Goal: Task Accomplishment & Management: Use online tool/utility

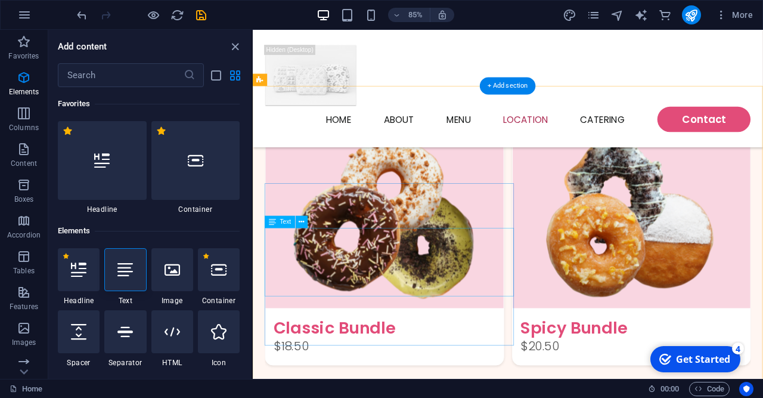
scroll to position [127, 0]
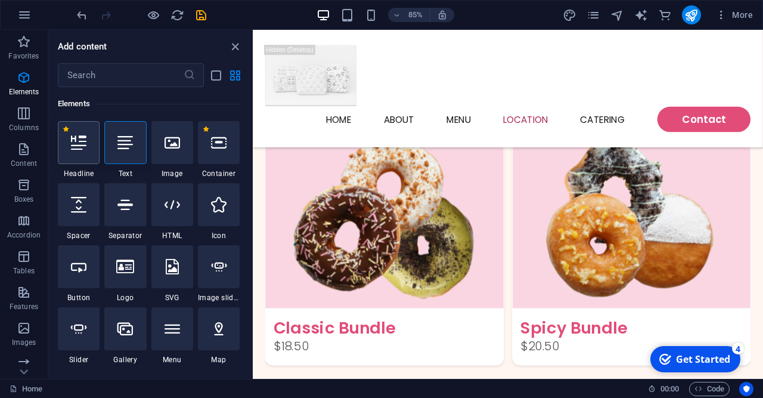
click at [82, 159] on div at bounding box center [79, 142] width 42 height 43
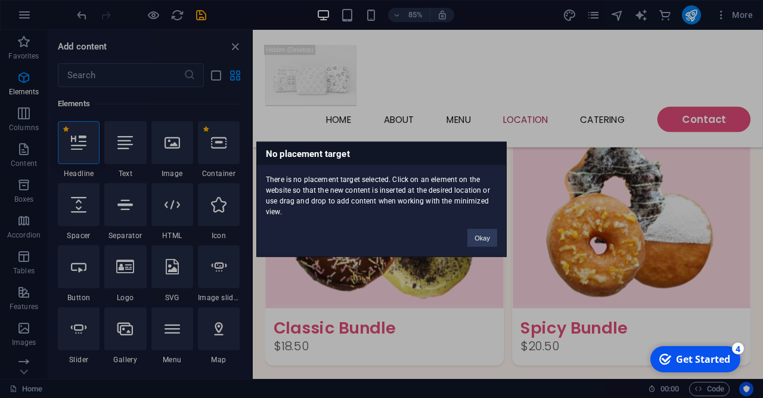
click at [21, 121] on div "No placement target There is no placement target selected. Click on an element …" at bounding box center [381, 199] width 763 height 398
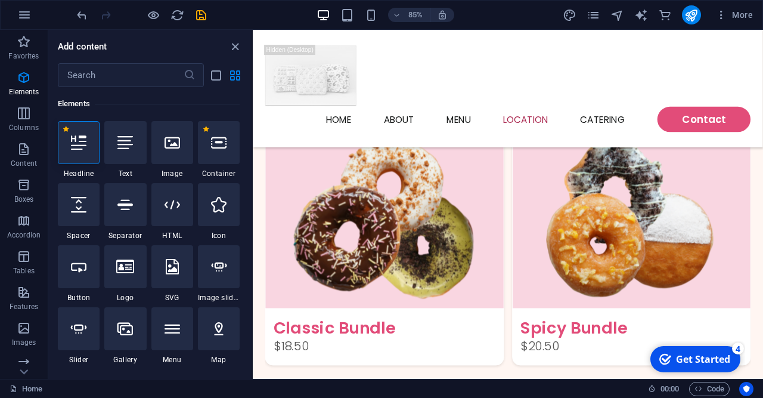
click at [21, 121] on span "Columns" at bounding box center [24, 120] width 48 height 29
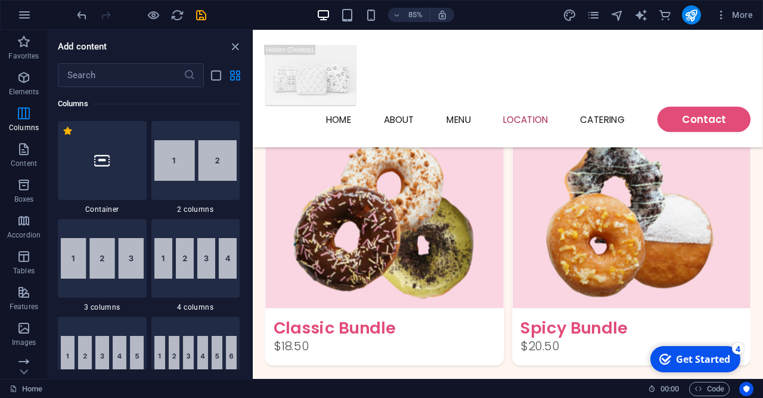
scroll to position [590, 0]
click at [23, 162] on p "Content" at bounding box center [24, 164] width 26 height 10
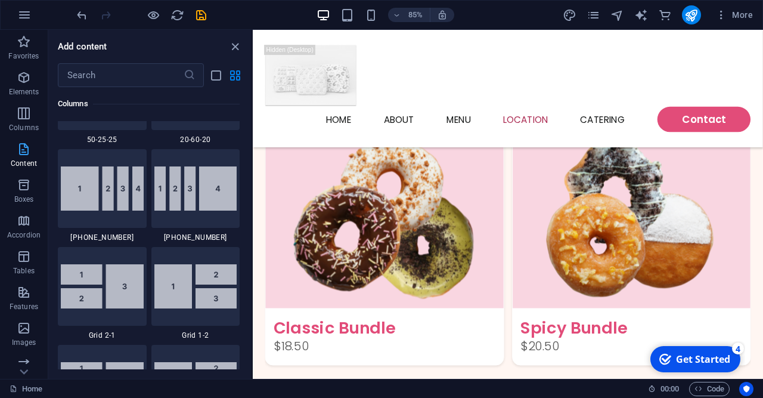
scroll to position [2097, 0]
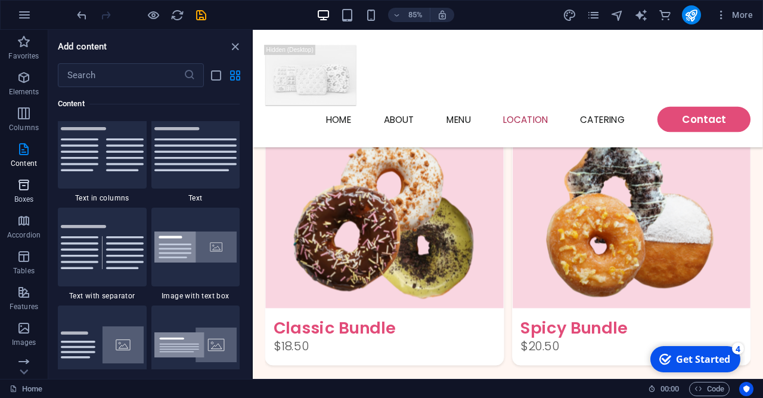
click at [23, 203] on p "Boxes" at bounding box center [24, 199] width 20 height 10
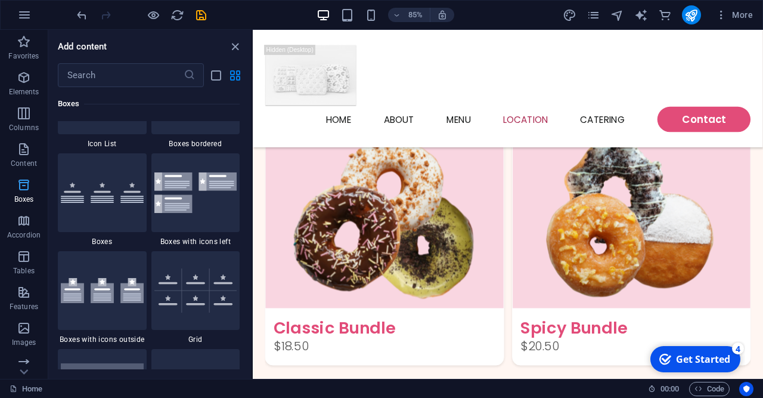
scroll to position [3355, 0]
click at [23, 238] on p "Accordion" at bounding box center [23, 235] width 33 height 10
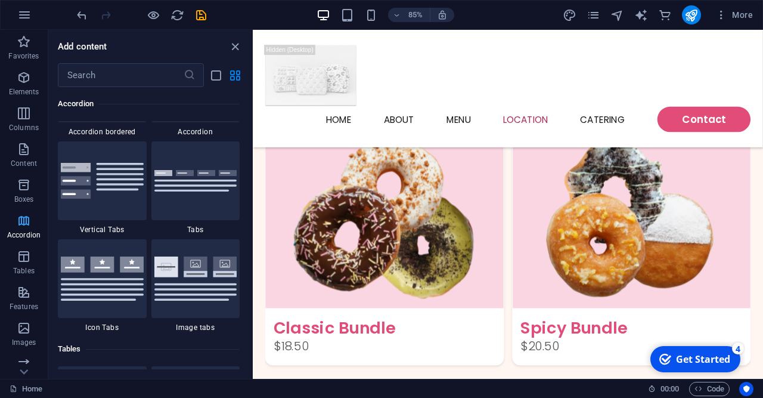
scroll to position [3884, 0]
click at [30, 57] on p "Favorites" at bounding box center [23, 56] width 30 height 10
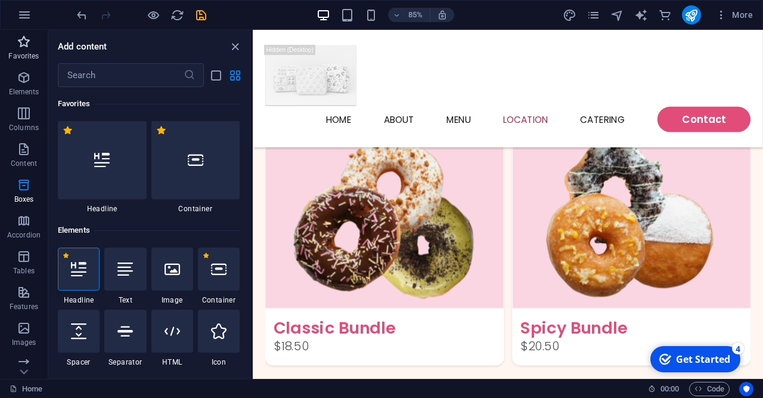
scroll to position [0, 0]
click at [127, 269] on icon at bounding box center [125, 270] width 16 height 16
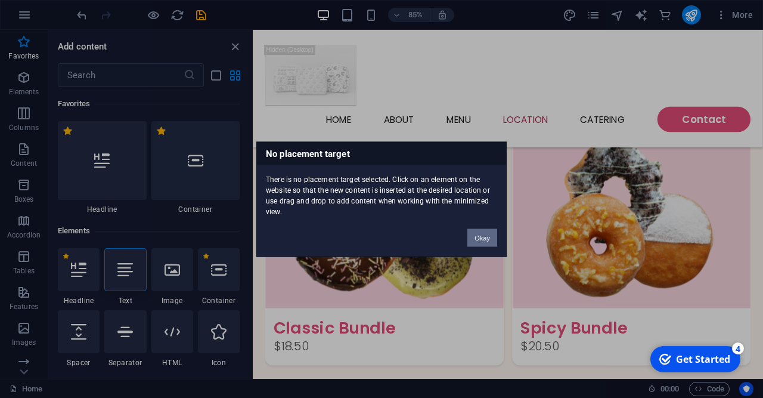
click at [487, 234] on button "Okay" at bounding box center [482, 237] width 30 height 18
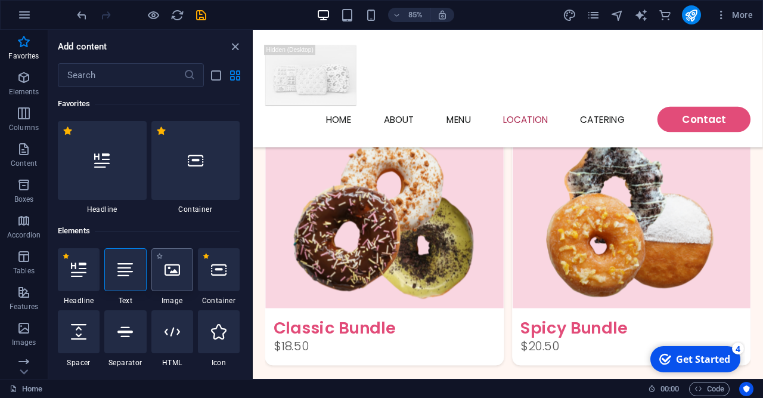
click at [175, 279] on div at bounding box center [172, 269] width 42 height 43
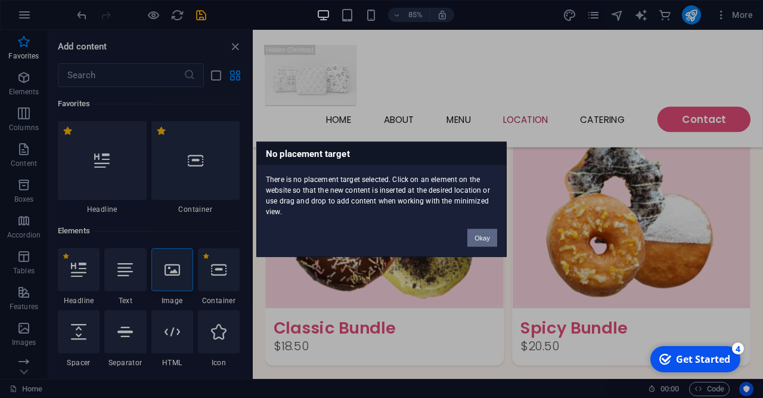
click at [482, 244] on button "Okay" at bounding box center [482, 237] width 30 height 18
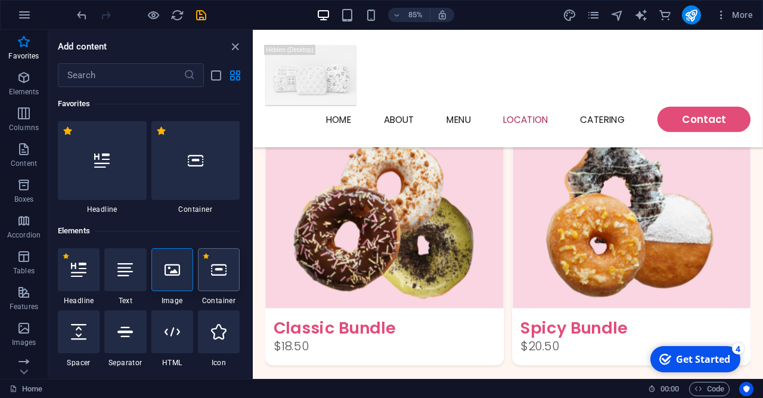
click at [225, 283] on div at bounding box center [219, 269] width 42 height 43
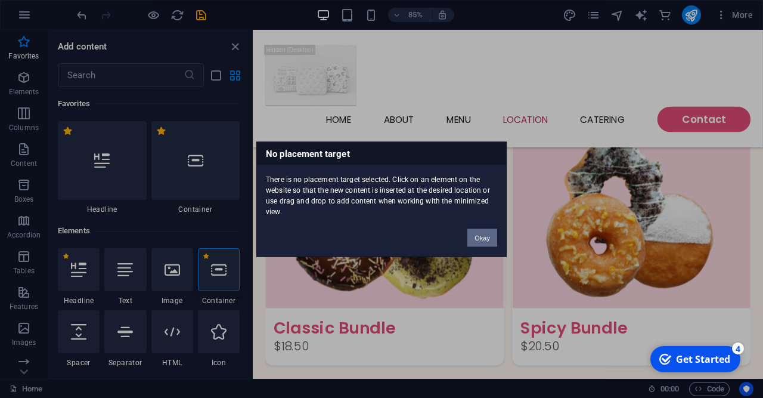
click at [479, 241] on button "Okay" at bounding box center [482, 237] width 30 height 18
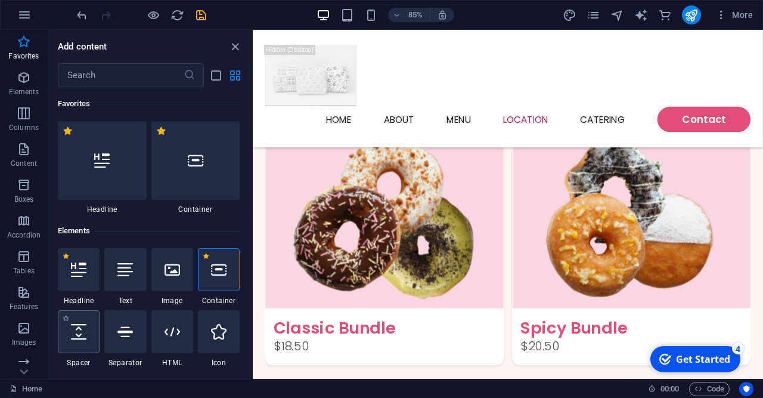
click at [75, 331] on icon at bounding box center [79, 332] width 16 height 16
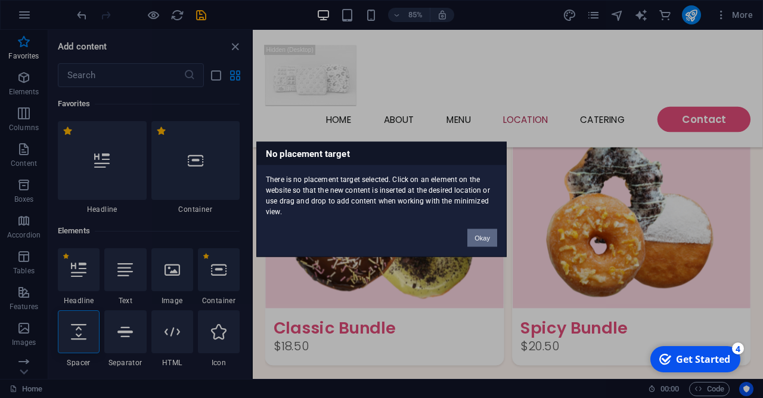
click at [491, 241] on button "Okay" at bounding box center [482, 237] width 30 height 18
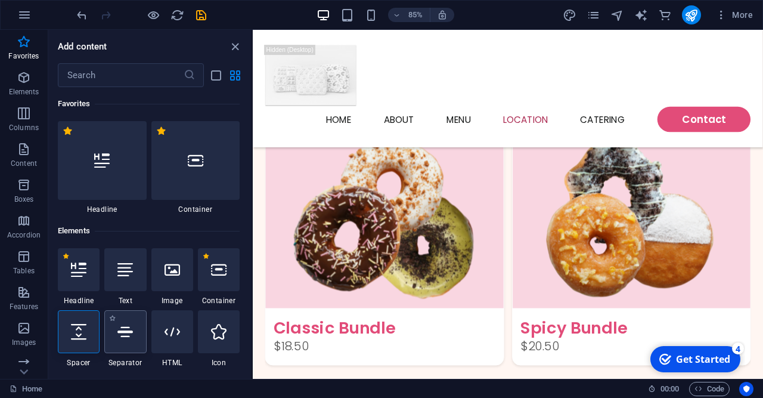
click at [122, 342] on div at bounding box center [125, 331] width 42 height 43
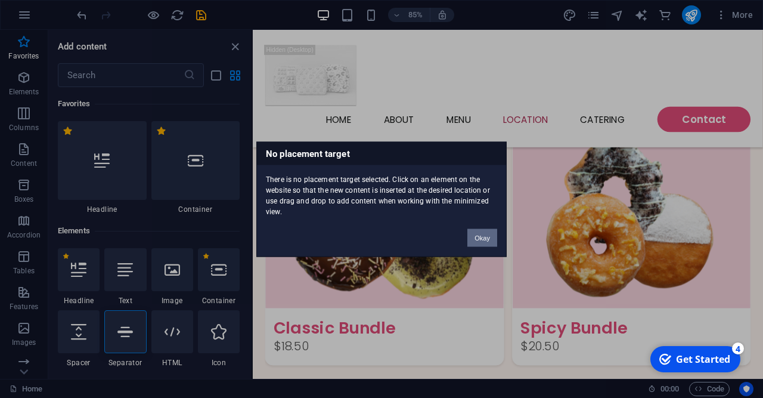
click at [479, 238] on button "Okay" at bounding box center [482, 237] width 30 height 18
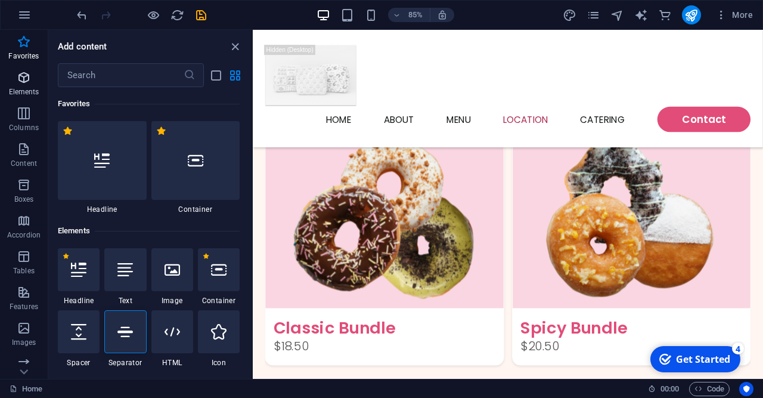
click at [13, 82] on span "Elements" at bounding box center [24, 84] width 48 height 29
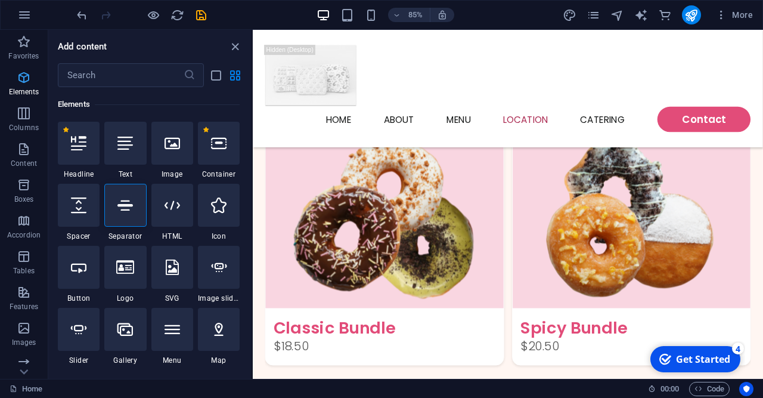
scroll to position [127, 0]
click at [30, 389] on link "Home" at bounding box center [26, 389] width 33 height 14
click at [426, 134] on nav "Home About Menu Location Catering Contact" at bounding box center [553, 135] width 572 height 30
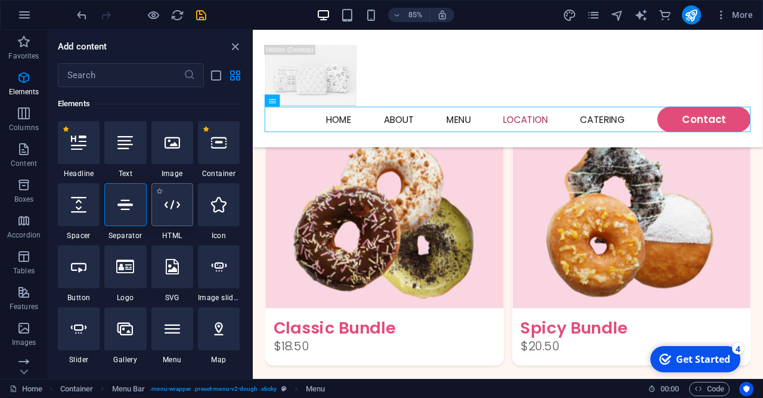
click at [168, 208] on icon at bounding box center [173, 205] width 16 height 16
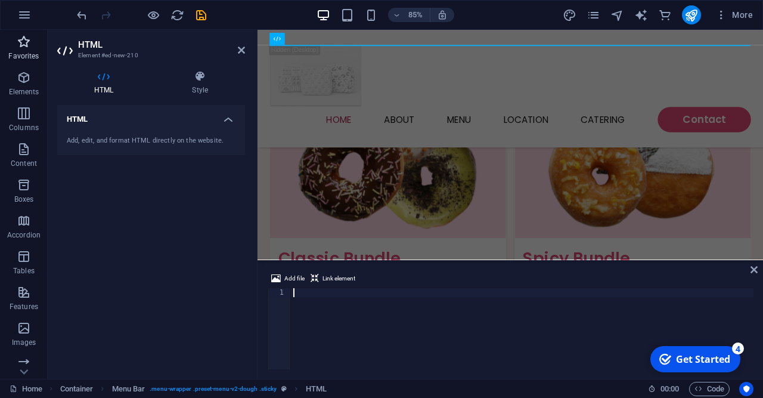
click at [22, 59] on p "Favorites" at bounding box center [23, 56] width 30 height 10
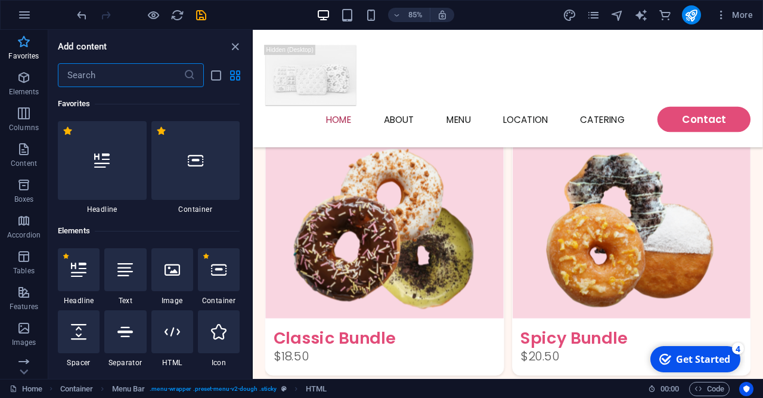
scroll to position [1919, 0]
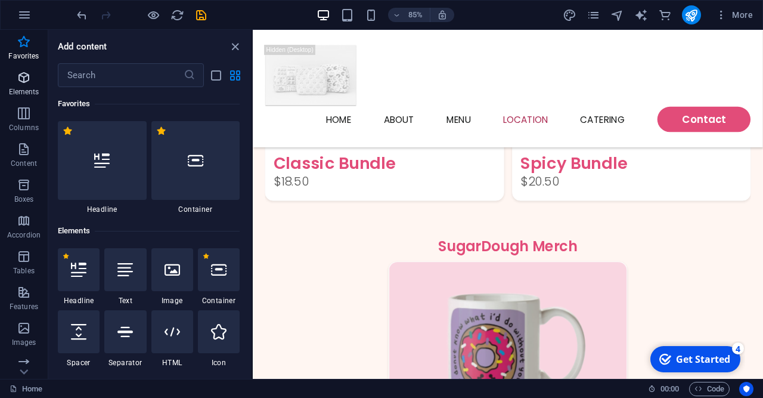
click at [27, 85] on span "Elements" at bounding box center [24, 84] width 48 height 29
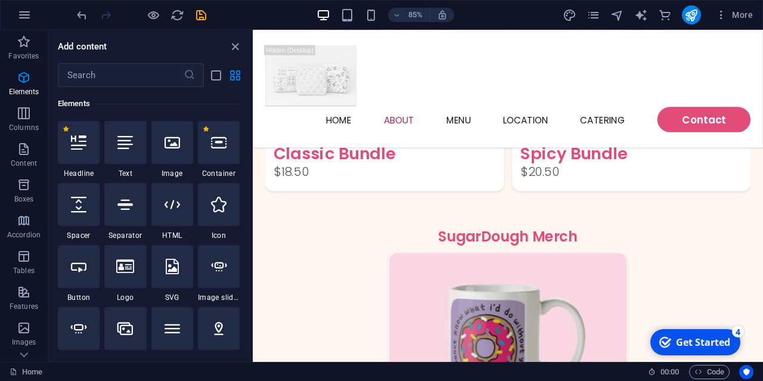
scroll to position [1917, 0]
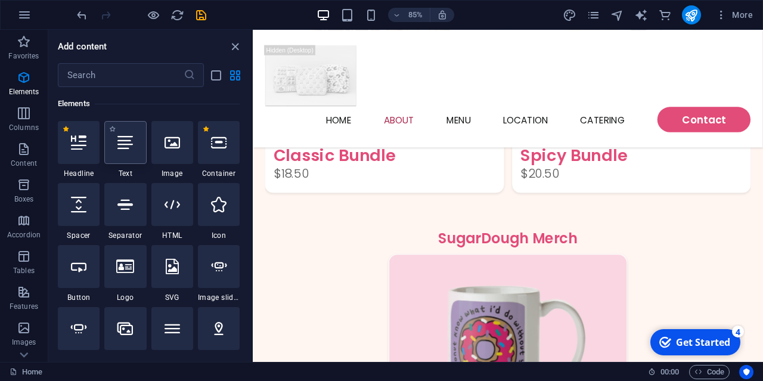
click at [122, 160] on div at bounding box center [125, 142] width 42 height 43
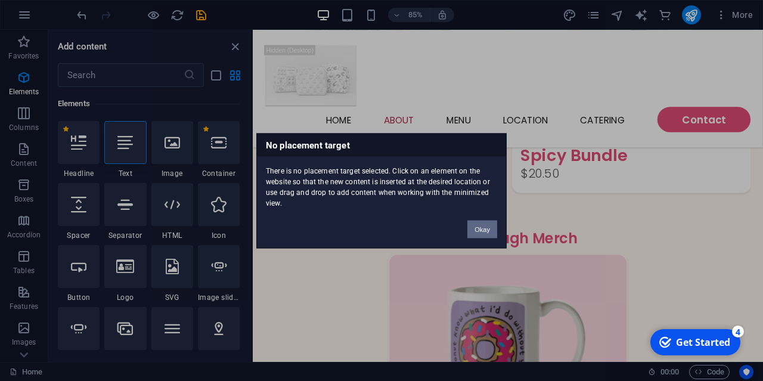
click at [494, 230] on button "Okay" at bounding box center [482, 229] width 30 height 18
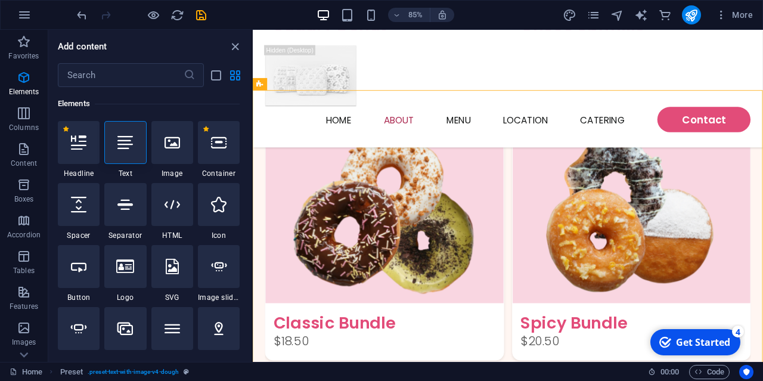
scroll to position [1724, 0]
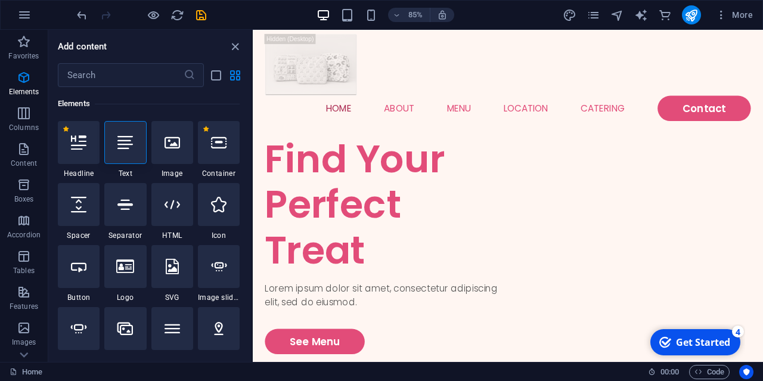
scroll to position [0, 0]
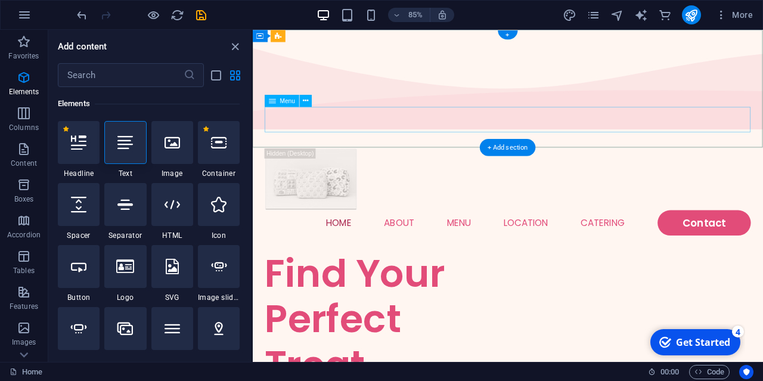
click at [538, 242] on nav "Home About Menu Location Catering Contact" at bounding box center [553, 257] width 572 height 30
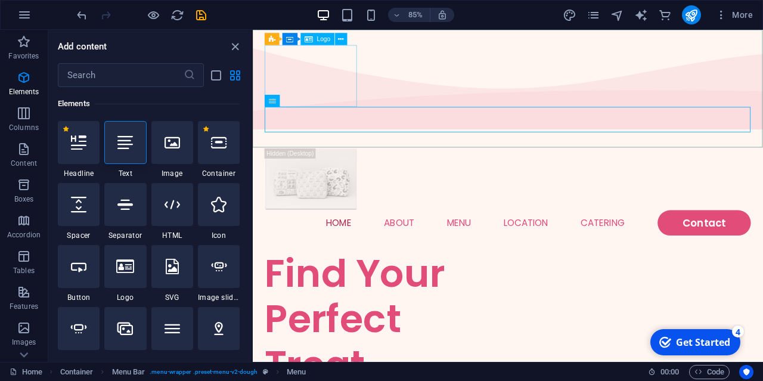
click at [314, 41] on div "Logo" at bounding box center [318, 39] width 34 height 12
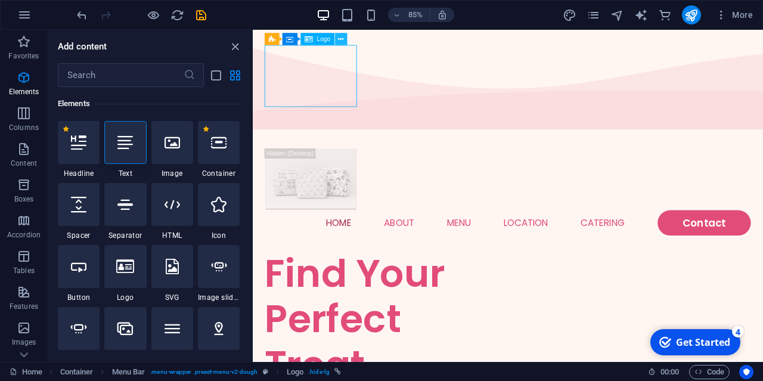
click at [340, 38] on icon at bounding box center [341, 38] width 5 height 11
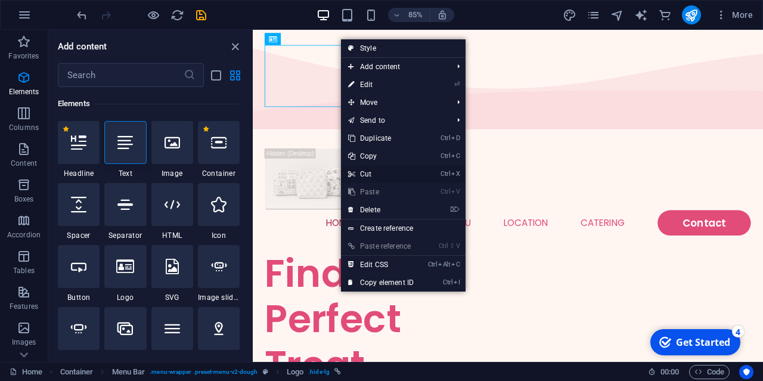
click at [374, 170] on link "Ctrl X Cut" at bounding box center [381, 174] width 80 height 18
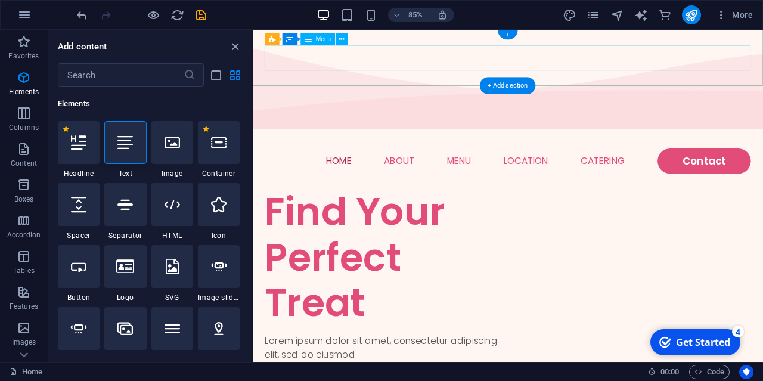
click at [486, 169] on nav "Home About Menu Location Catering Contact" at bounding box center [553, 184] width 572 height 30
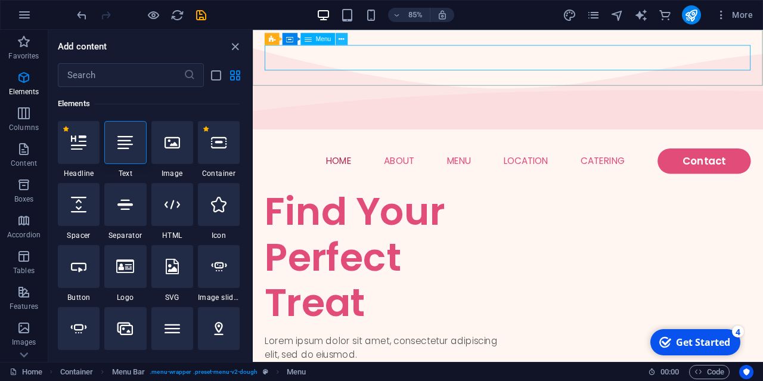
click at [342, 39] on icon at bounding box center [341, 38] width 5 height 11
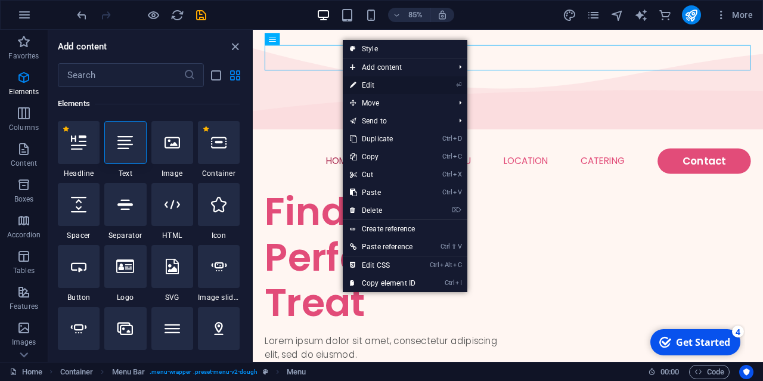
click at [379, 86] on link "⏎ Edit" at bounding box center [383, 85] width 80 height 18
select select
select select "1"
select select
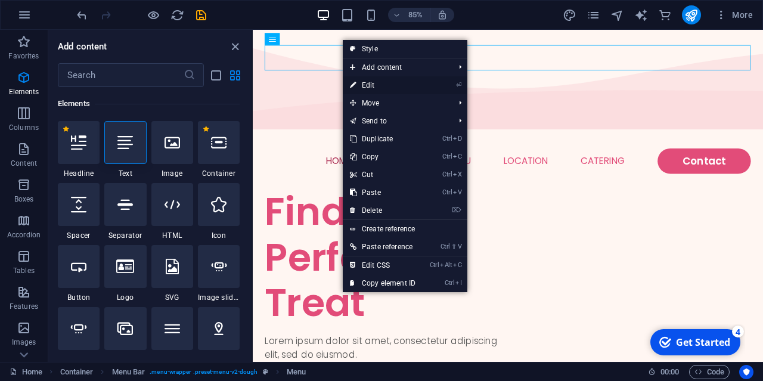
select select
select select "2"
select select
select select "default"
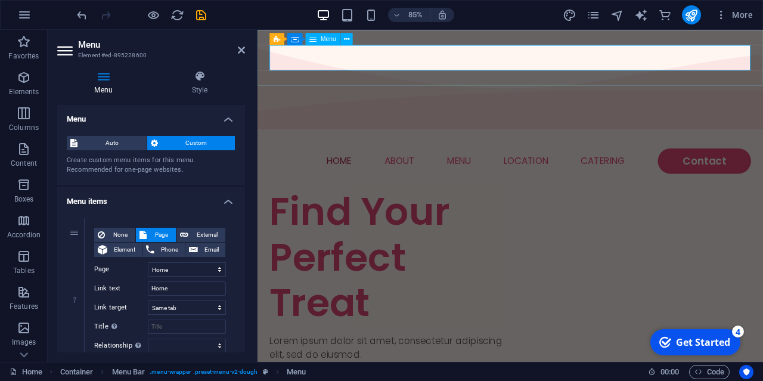
click at [355, 169] on nav "Home About Menu Location Catering Contact" at bounding box center [555, 184] width 566 height 30
click at [348, 38] on icon at bounding box center [346, 38] width 5 height 11
click at [436, 169] on nav "Home About Menu Location Catering Contact" at bounding box center [555, 184] width 566 height 30
click at [488, 169] on nav "Home About Menu Location Catering Contact" at bounding box center [555, 184] width 566 height 30
click at [128, 252] on span "Element" at bounding box center [124, 250] width 27 height 14
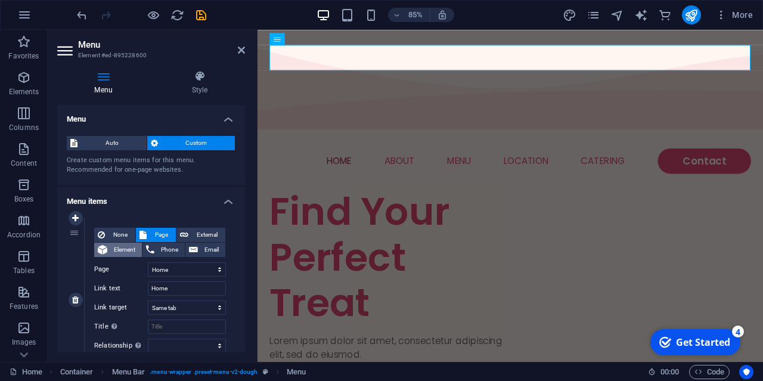
select select
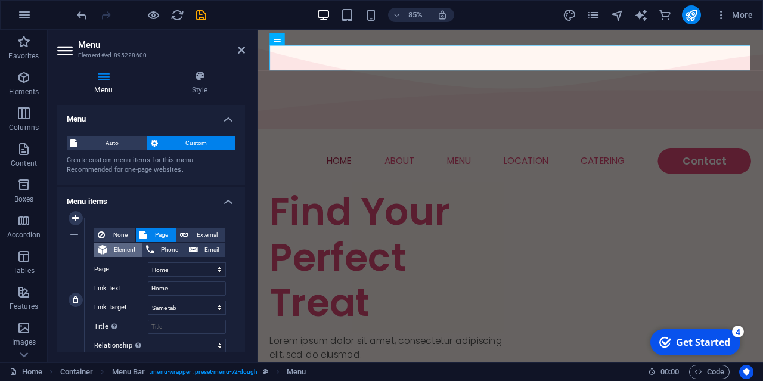
select select
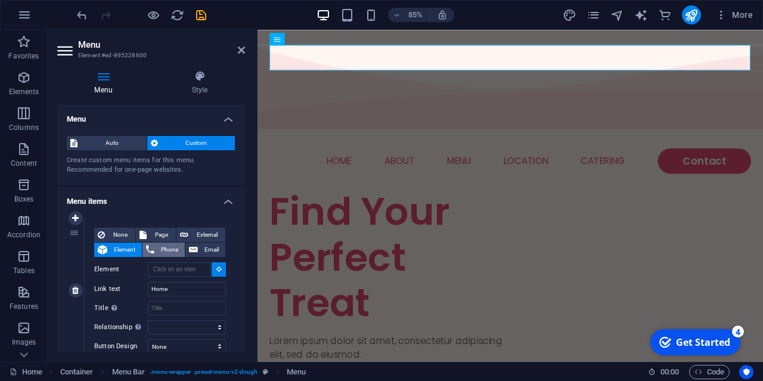
click at [163, 253] on span "Phone" at bounding box center [169, 250] width 23 height 14
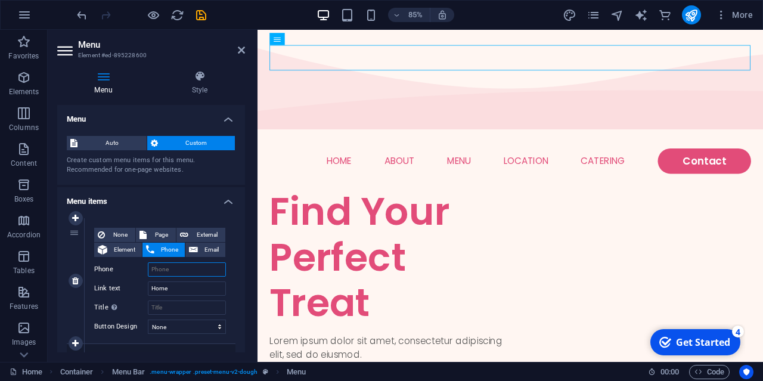
select select
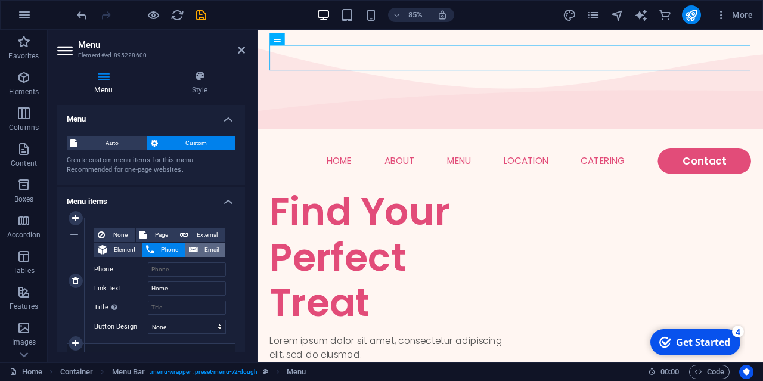
click at [212, 250] on span "Email" at bounding box center [212, 250] width 20 height 14
select select
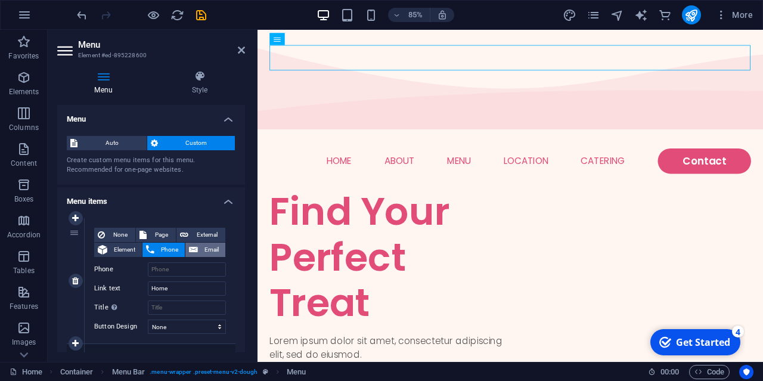
select select
click at [210, 230] on span "External" at bounding box center [207, 235] width 30 height 14
select select "blank"
select select
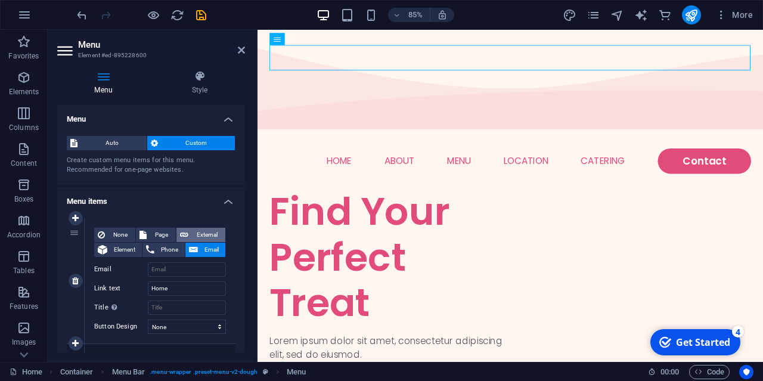
select select
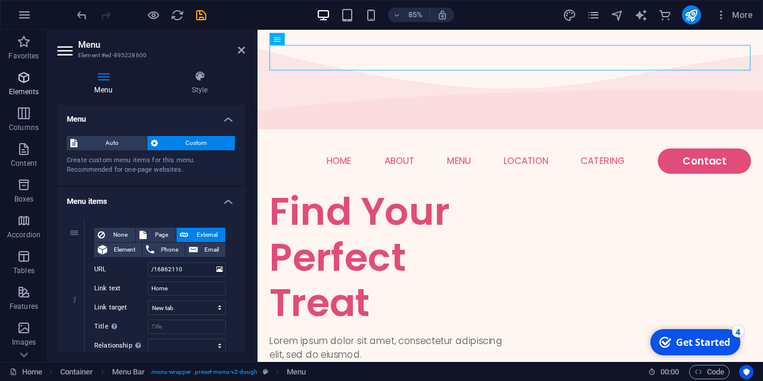
click at [26, 74] on icon "button" at bounding box center [24, 77] width 14 height 14
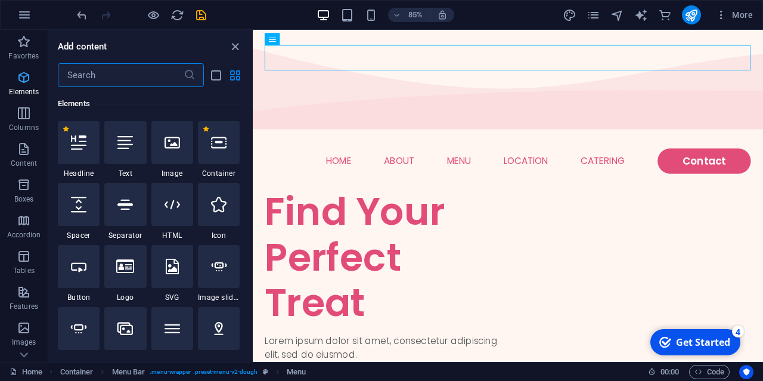
scroll to position [127, 0]
click at [227, 212] on icon at bounding box center [219, 205] width 16 height 16
select select "xMidYMid"
select select "px"
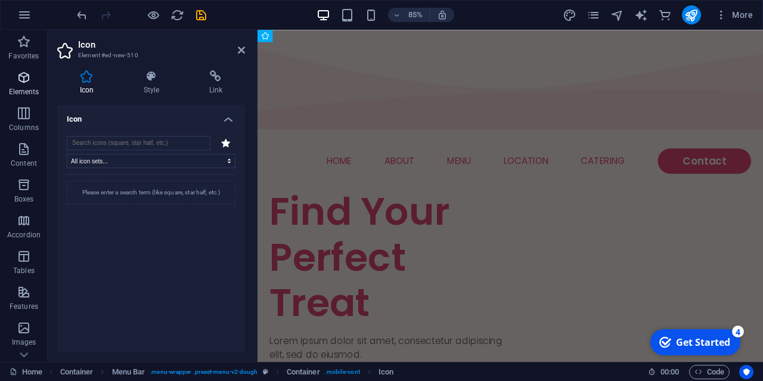
click at [27, 92] on p "Elements" at bounding box center [24, 92] width 30 height 10
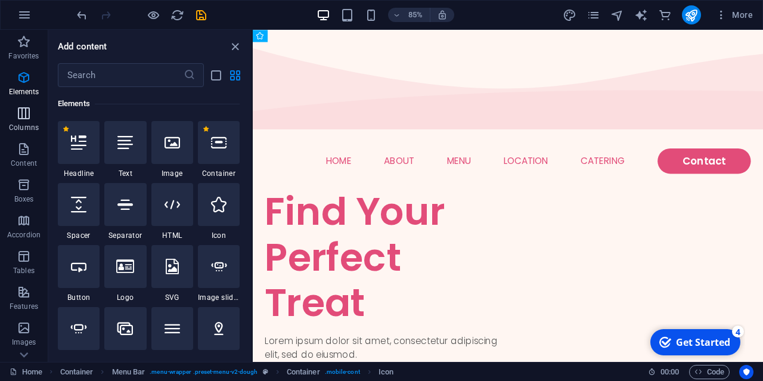
click at [20, 128] on p "Columns" at bounding box center [24, 128] width 30 height 10
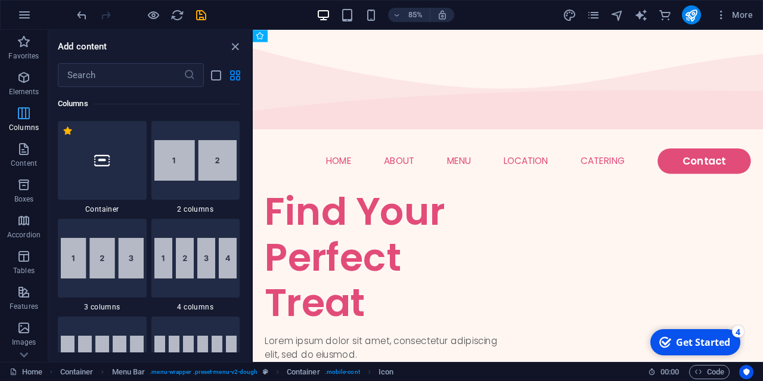
scroll to position [590, 0]
click at [20, 128] on p "Columns" at bounding box center [24, 128] width 30 height 10
click at [23, 163] on p "Content" at bounding box center [24, 164] width 26 height 10
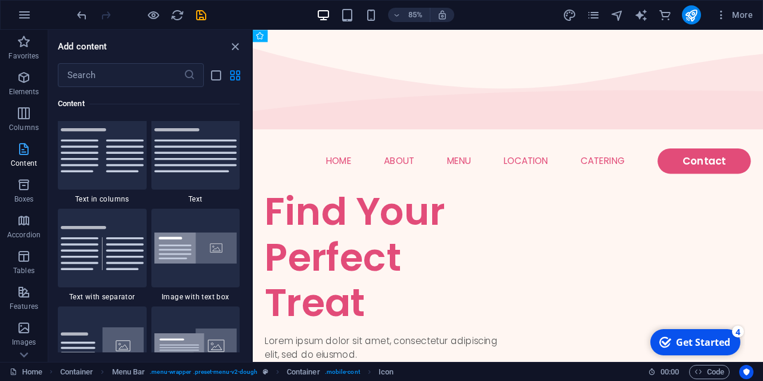
scroll to position [2097, 0]
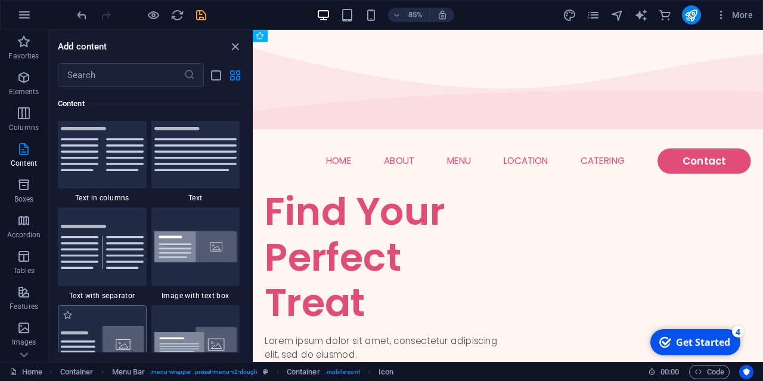
click at [102, 344] on img at bounding box center [102, 344] width 83 height 37
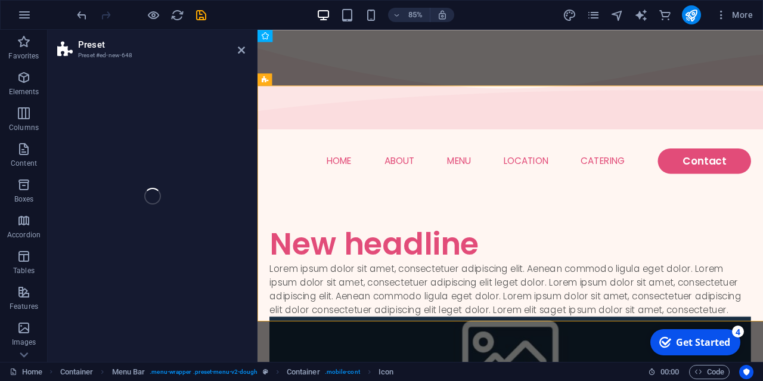
select select "rem"
select select "px"
select select "preset-text-with-image-v4-default"
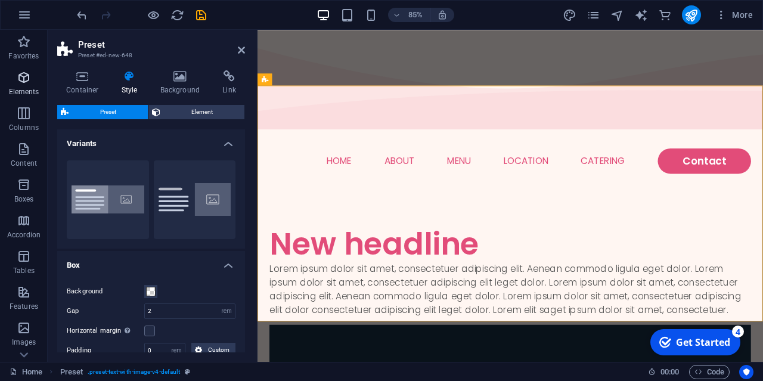
click at [21, 77] on icon "button" at bounding box center [24, 77] width 14 height 14
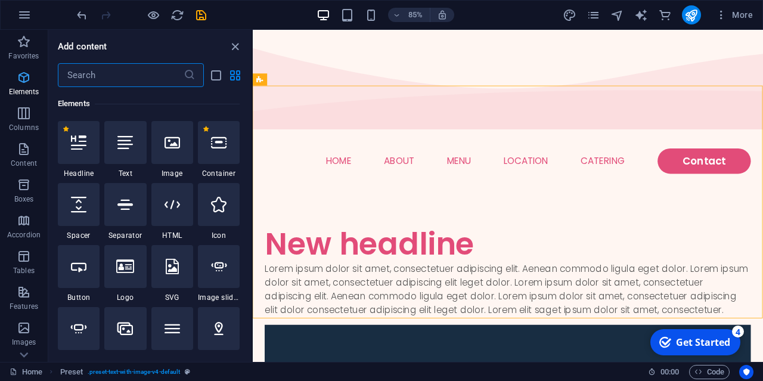
scroll to position [127, 0]
click at [21, 77] on icon "button" at bounding box center [24, 77] width 14 height 14
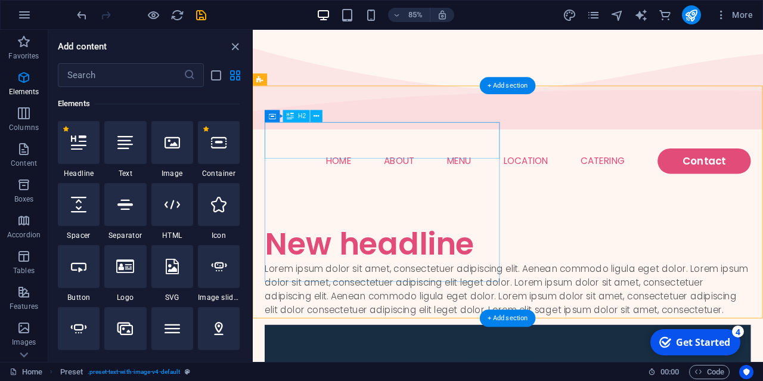
click at [339, 260] on div "New headline" at bounding box center [553, 281] width 572 height 43
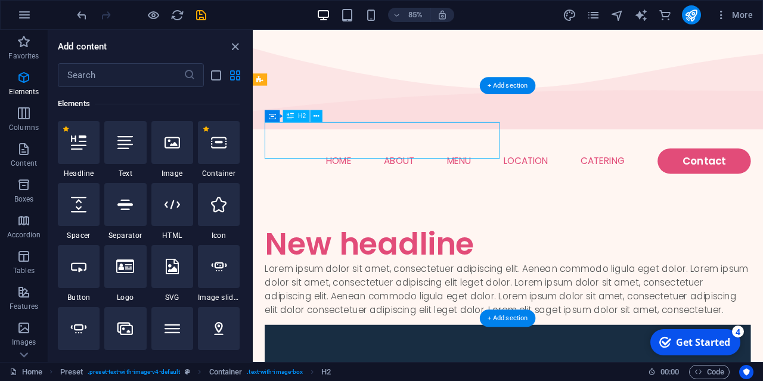
click at [339, 260] on div "New headline" at bounding box center [553, 281] width 572 height 43
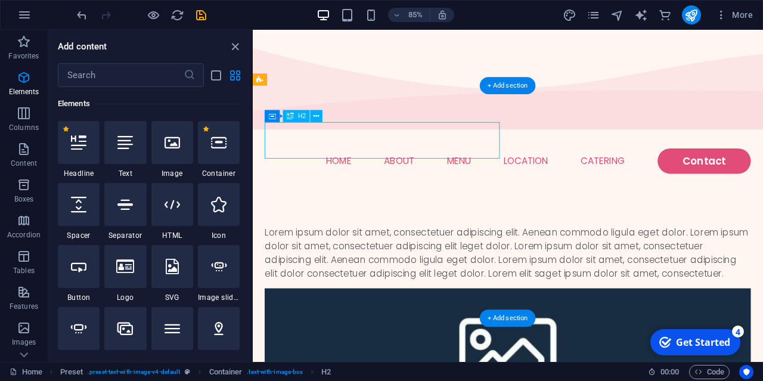
click at [334, 260] on div "Lorem ipsum dolor sit amet, consectetuer adipiscing elit. Aenean commodo ligula…" at bounding box center [553, 292] width 572 height 64
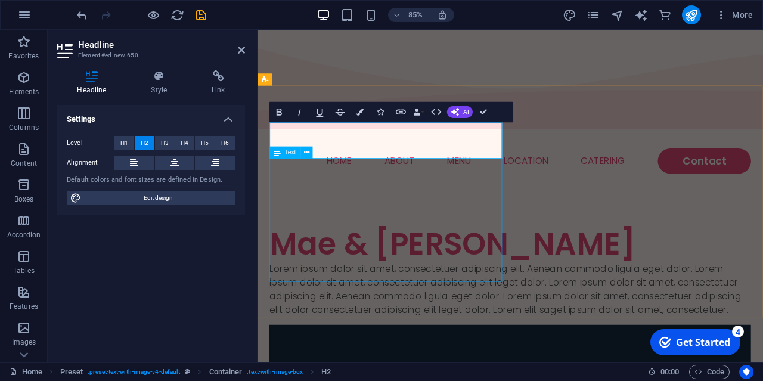
click at [290, 303] on div "Lorem ipsum dolor sit amet, consectetuer adipiscing elit. Aenean commodo ligula…" at bounding box center [555, 335] width 566 height 64
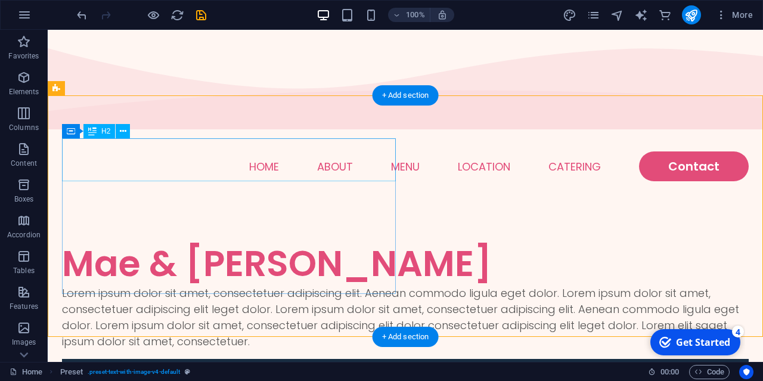
click at [187, 242] on div "Mae & [PERSON_NAME]" at bounding box center [405, 263] width 687 height 43
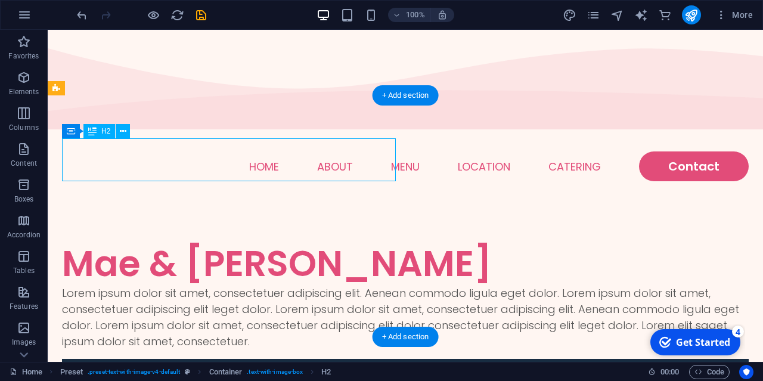
click at [187, 242] on div "Mae & [PERSON_NAME]" at bounding box center [405, 263] width 687 height 43
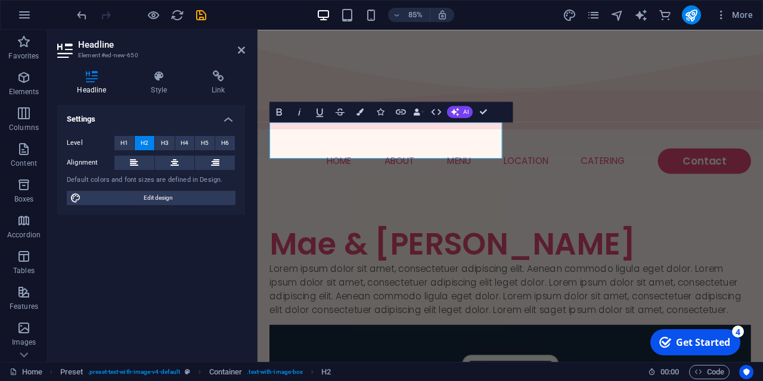
click at [187, 171] on div "Level H1 H2 H3 H4 H5 H6 Alignment Default colors and font sizes are defined in …" at bounding box center [151, 170] width 188 height 89
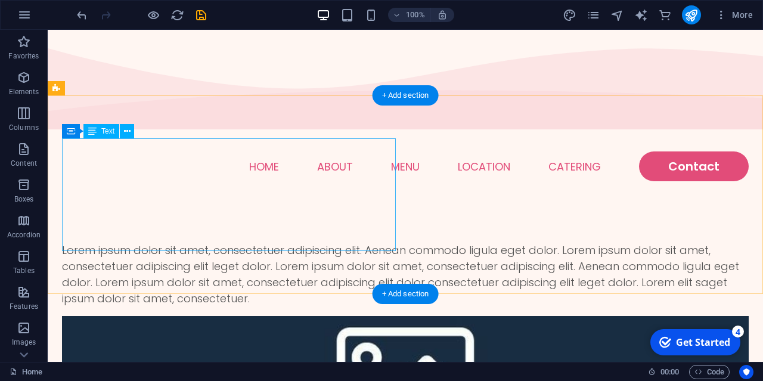
click at [85, 242] on div "Lorem ipsum dolor sit amet, consectetuer adipiscing elit. Aenean commodo ligula…" at bounding box center [405, 274] width 687 height 64
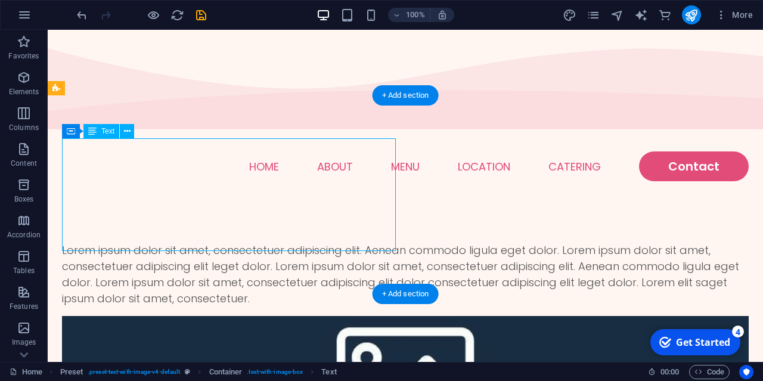
click at [85, 242] on div "Lorem ipsum dolor sit amet, consectetuer adipiscing elit. Aenean commodo ligula…" at bounding box center [405, 274] width 687 height 64
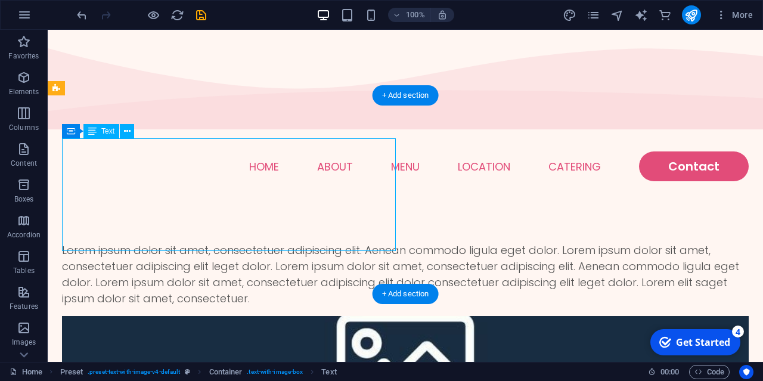
click at [85, 148] on div "H1 Container Container 2 columns Container Container Menu Bar Container Logo Co…" at bounding box center [405, 196] width 715 height 332
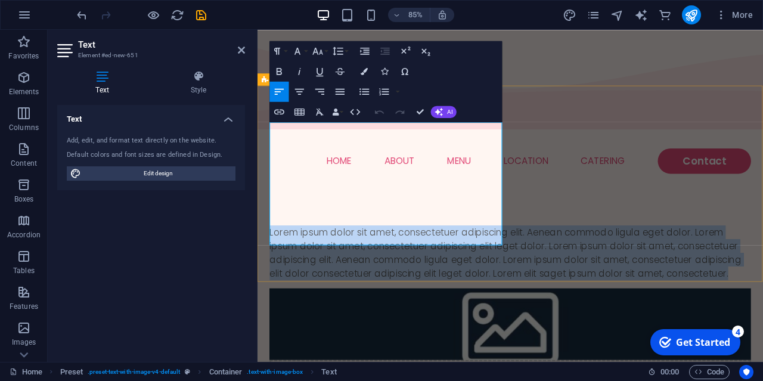
drag, startPoint x: 273, startPoint y: 146, endPoint x: 508, endPoint y: 276, distance: 268.5
click at [508, 276] on p "Lorem ipsum dolor sit amet, consectetuer adipiscing elit. Aenean commodo ligula…" at bounding box center [555, 292] width 566 height 64
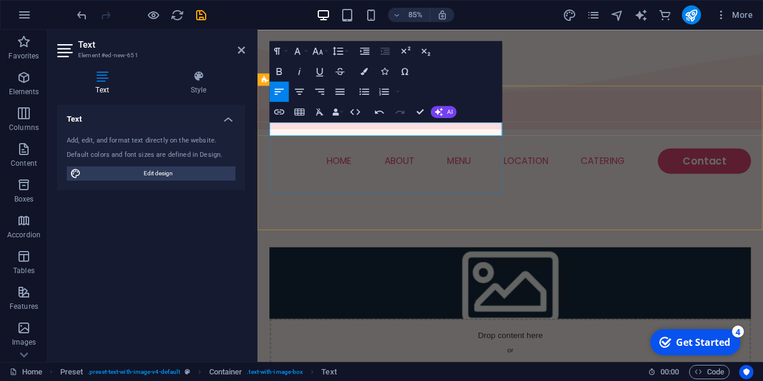
click at [292, 260] on p at bounding box center [555, 268] width 566 height 16
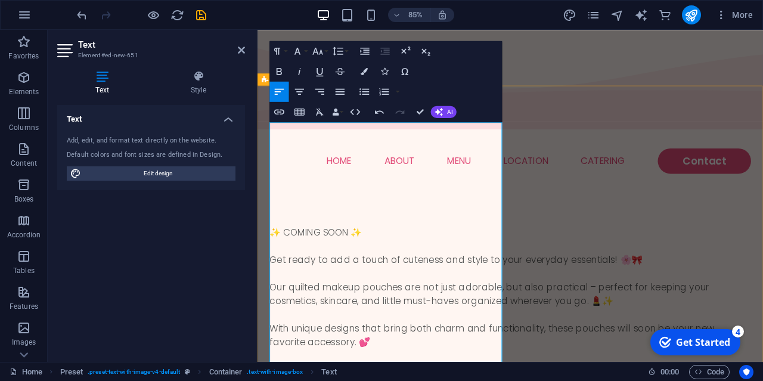
scroll to position [5843, 2]
click at [337, 260] on p "✨ COMING SOON ✨ Get ready to add a touch of cuteness and style to your everyday…" at bounding box center [555, 364] width 566 height 209
click at [283, 71] on icon "button" at bounding box center [279, 72] width 12 height 12
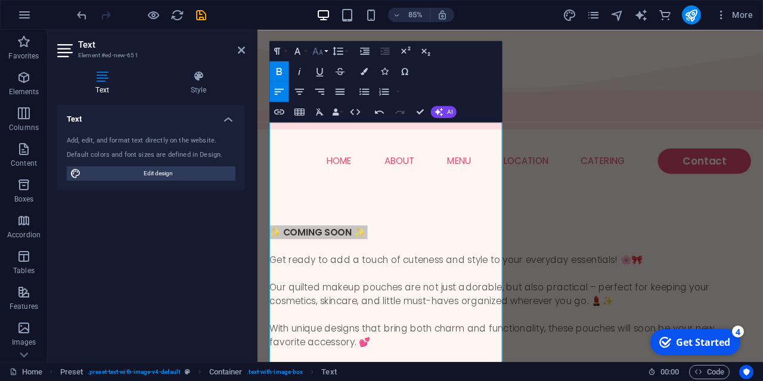
click at [323, 56] on icon "button" at bounding box center [318, 51] width 12 height 12
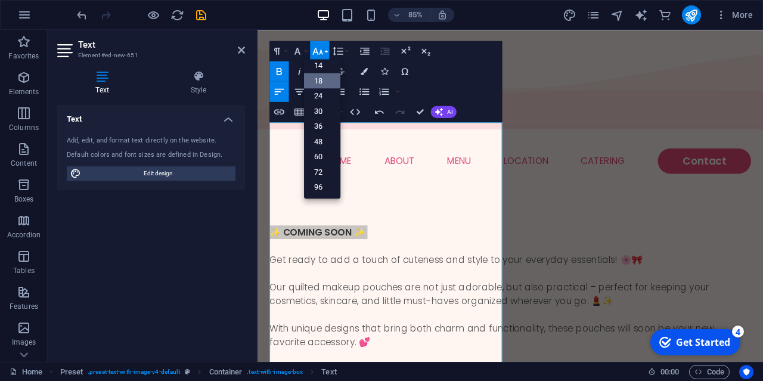
scroll to position [95, 0]
click at [321, 127] on link "36" at bounding box center [322, 127] width 36 height 16
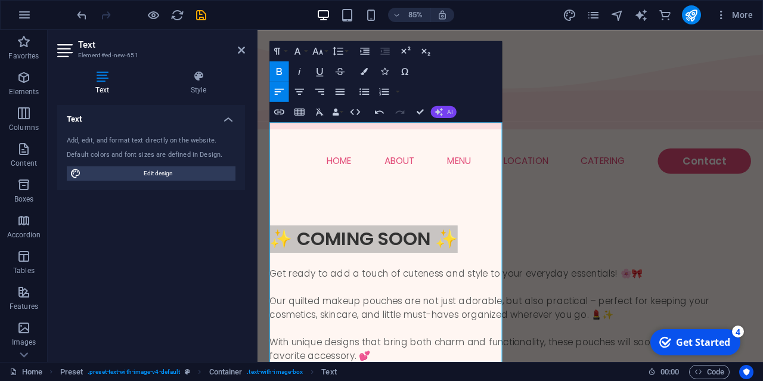
click at [449, 114] on span "AI" at bounding box center [449, 112] width 5 height 6
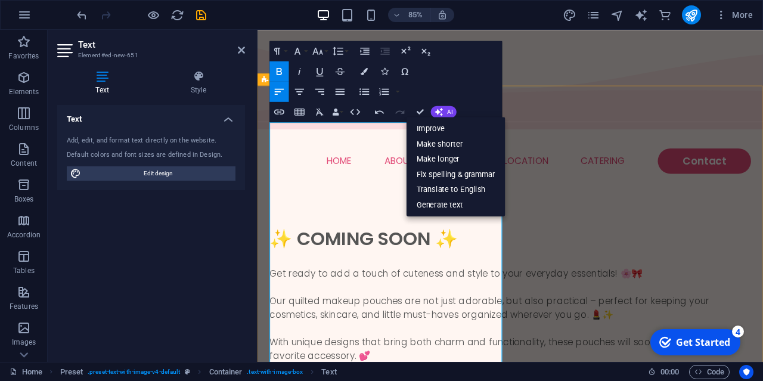
click at [296, 295] on p "✨ COMING SOON ✨ Get ready to add a touch of cuteness and style to your everyday…" at bounding box center [555, 372] width 566 height 225
click at [455, 279] on p "✨ COMING SOON ✨ Get ready to add a touch of cuteness and style to your everyday…" at bounding box center [555, 372] width 566 height 225
click at [445, 326] on p "✨ COMING SOON ✨ Get ready to add a touch of cuteness and style to your everyday…" at bounding box center [555, 372] width 566 height 225
click at [384, 367] on p "✨ COMING SOON ✨ Get ready to add a touch of cuteness and style to your everyday…" at bounding box center [555, 372] width 566 height 225
click at [337, 260] on p "✨ COMING SOON ✨ Get ready to add a touch of cuteness and style to your everyday…" at bounding box center [555, 372] width 566 height 225
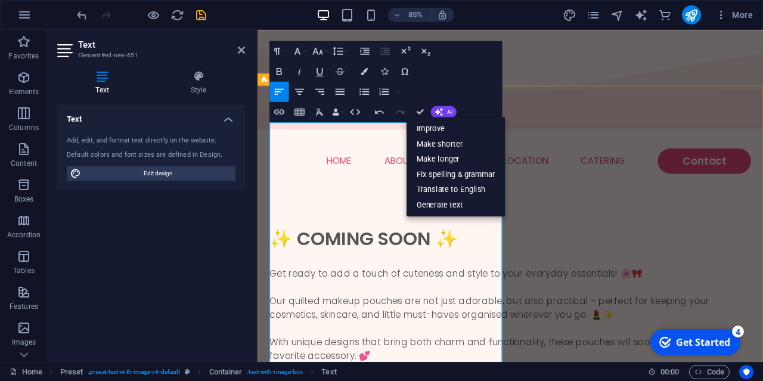
click at [332, 260] on p "✨ COMING SOON ✨ Get ready to add a touch of cuteness and style to your everyday…" at bounding box center [555, 372] width 566 height 225
click at [338, 261] on span "✨ COMING SOON ✨" at bounding box center [382, 276] width 221 height 30
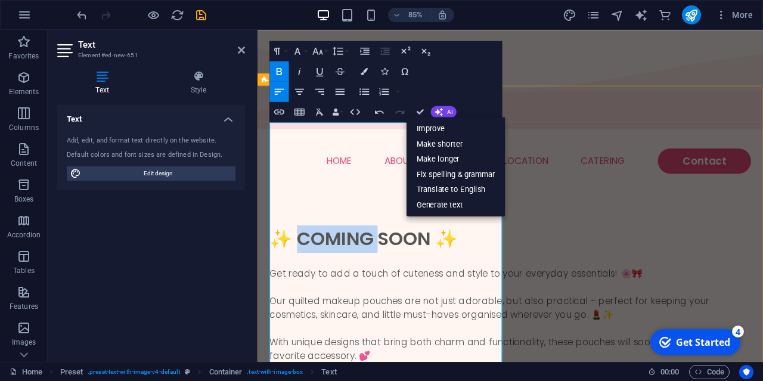
click at [338, 261] on span "✨ COMING SOON ✨" at bounding box center [382, 276] width 221 height 30
click at [305, 51] on button "Font Family" at bounding box center [299, 51] width 19 height 20
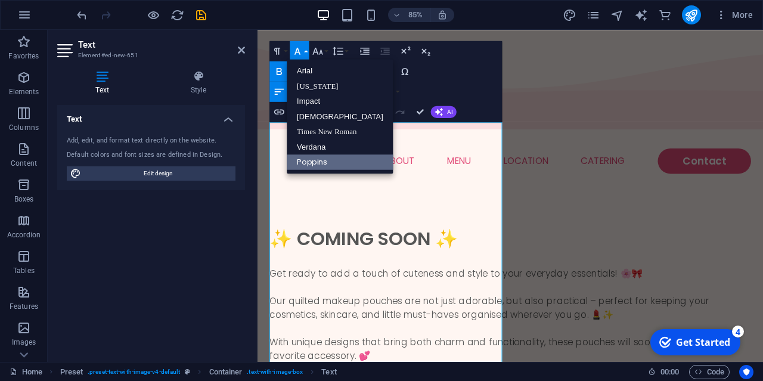
scroll to position [0, 0]
click at [329, 52] on button "Font Size" at bounding box center [319, 51] width 19 height 20
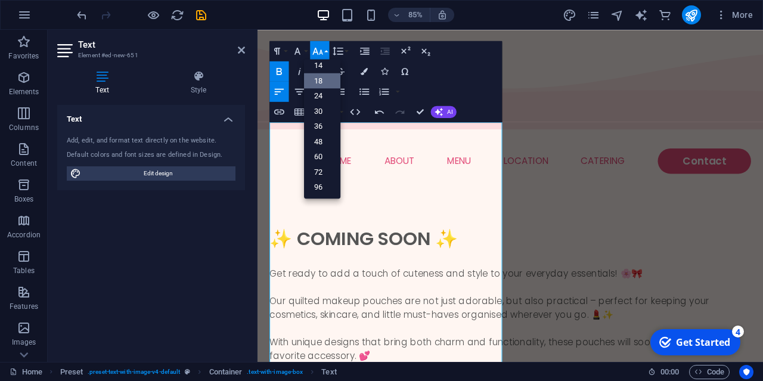
scroll to position [95, 0]
click at [363, 75] on button "Colors" at bounding box center [364, 71] width 19 height 20
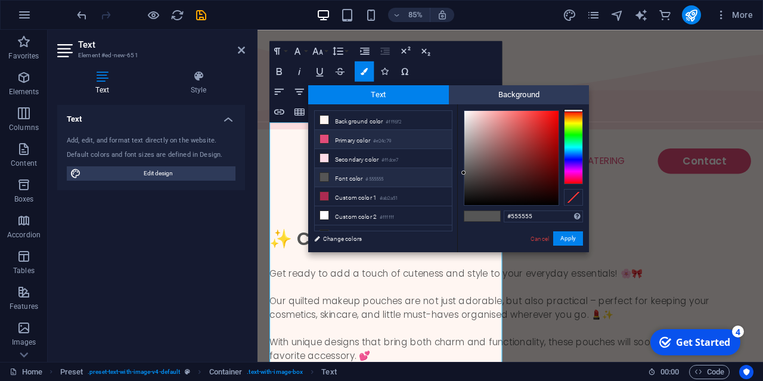
click at [349, 141] on li "Primary color #e24c79" at bounding box center [383, 139] width 137 height 19
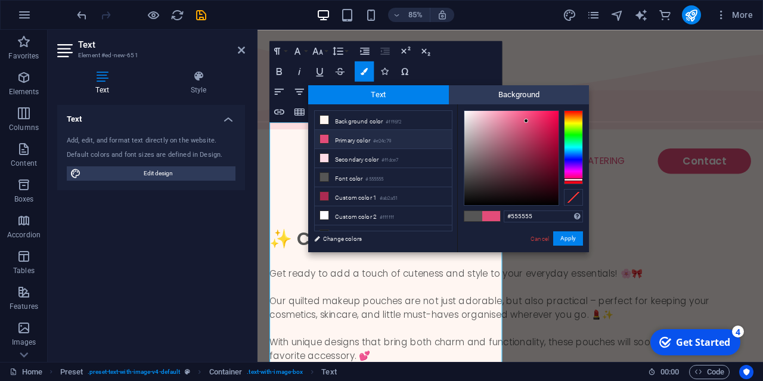
type input "#e24c79"
click at [566, 244] on button "Apply" at bounding box center [568, 238] width 30 height 14
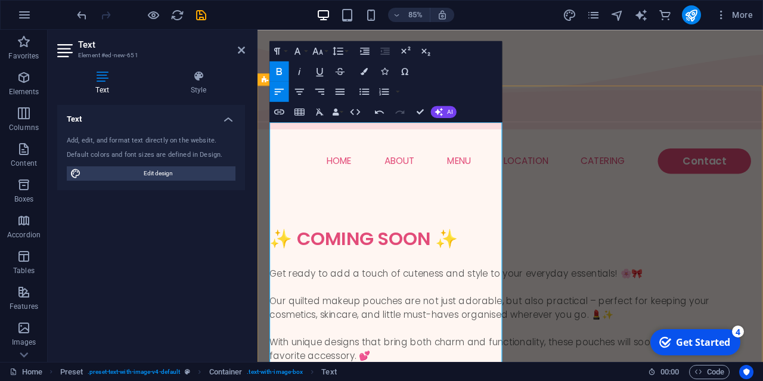
click at [462, 260] on p "✨ COMING SOON ✨ Get ready to add a touch of cuteness and style to your everyday…" at bounding box center [555, 372] width 566 height 225
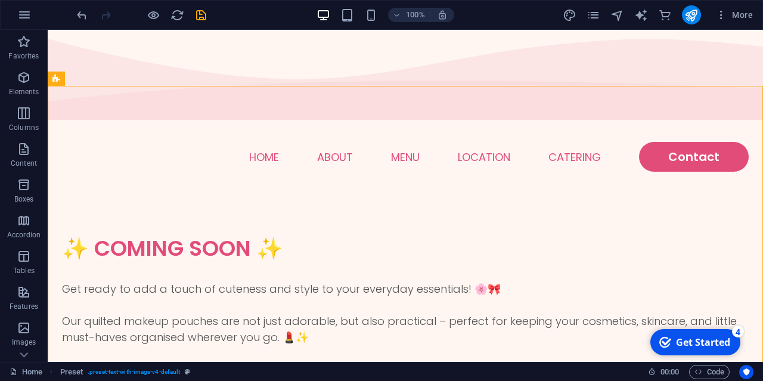
scroll to position [19, 0]
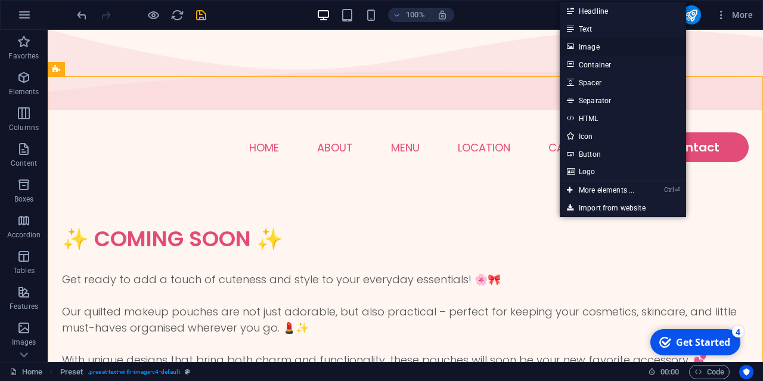
click at [589, 47] on link "Image" at bounding box center [623, 47] width 126 height 18
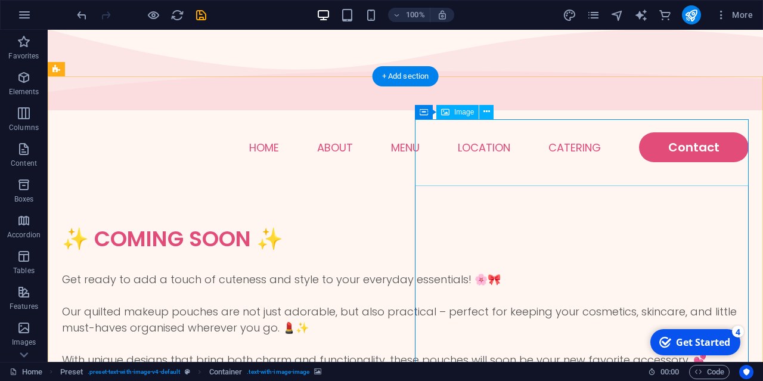
click at [468, 113] on span "Image" at bounding box center [464, 112] width 20 height 7
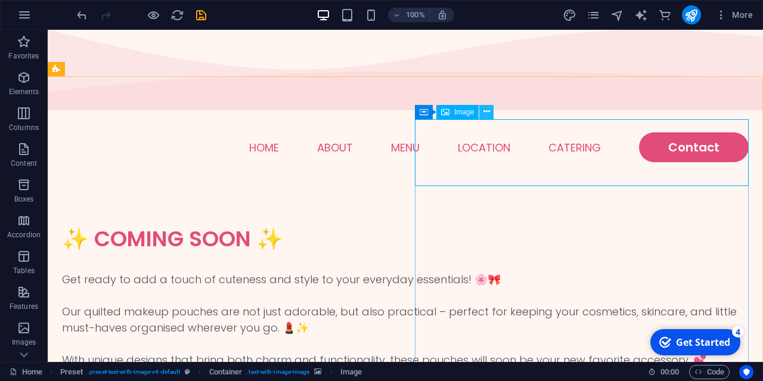
click at [492, 112] on button at bounding box center [486, 112] width 14 height 14
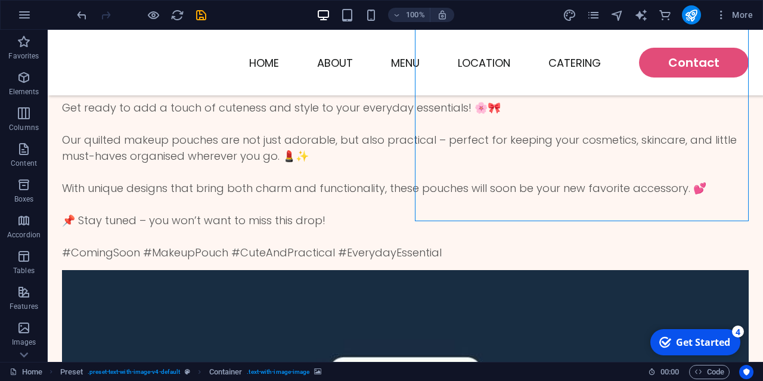
scroll to position [0, 0]
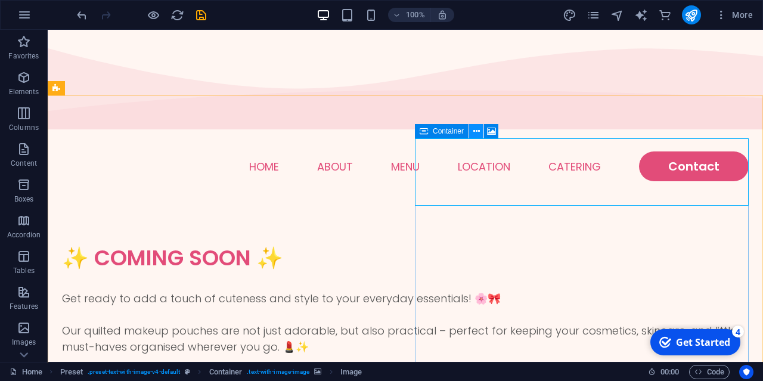
click at [480, 132] on button at bounding box center [476, 131] width 14 height 14
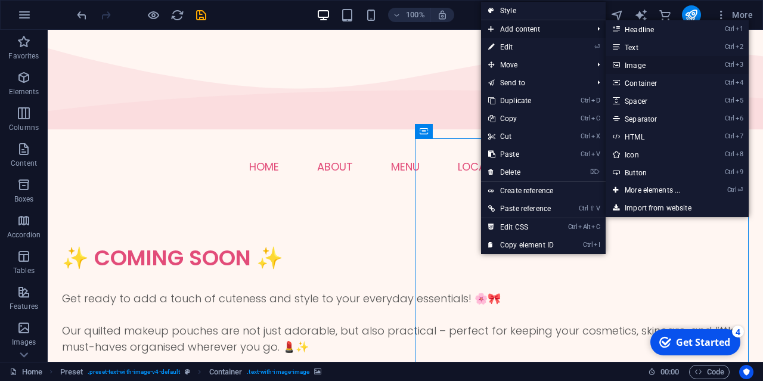
click at [627, 70] on link "Ctrl 3 Image" at bounding box center [655, 65] width 98 height 18
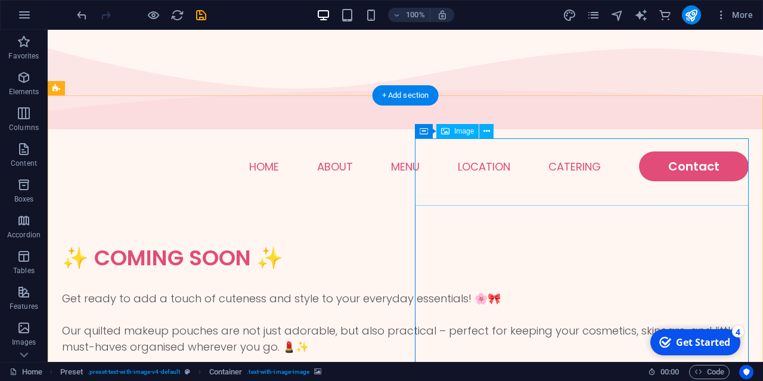
click at [484, 134] on icon at bounding box center [487, 131] width 7 height 13
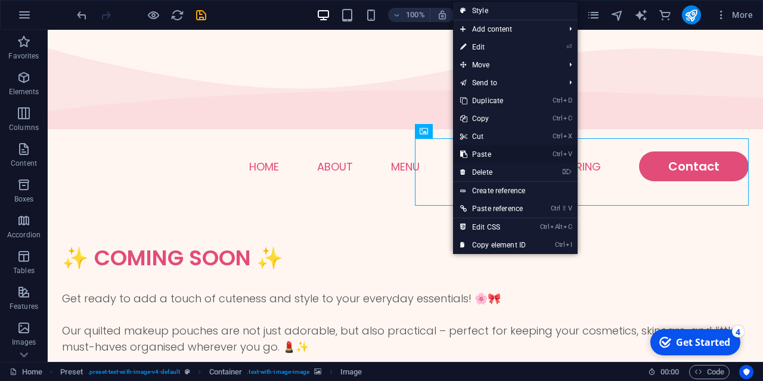
click at [489, 158] on link "Ctrl V Paste" at bounding box center [493, 154] width 80 height 18
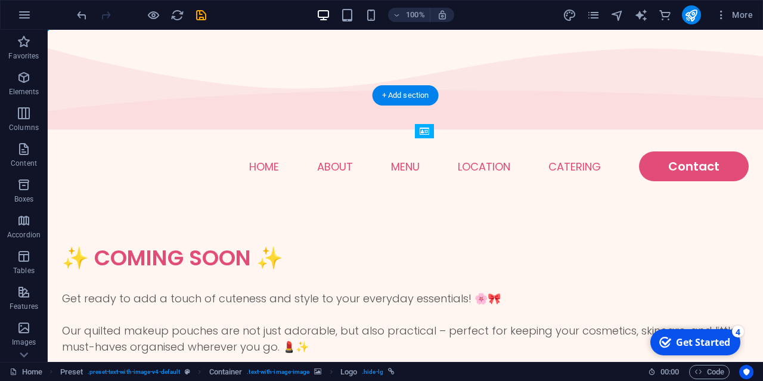
drag, startPoint x: 470, startPoint y: 234, endPoint x: 495, endPoint y: 176, distance: 63.3
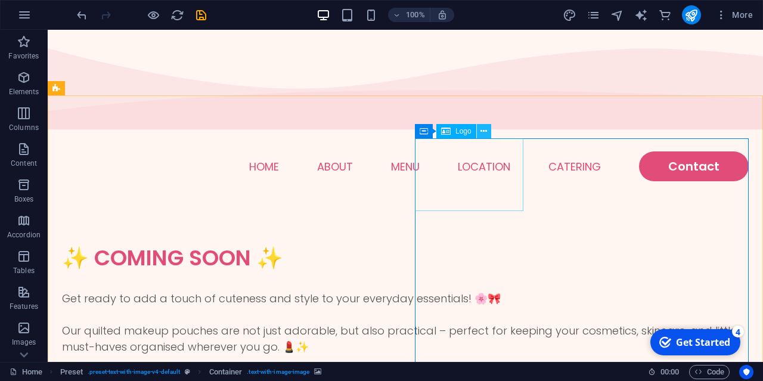
click at [483, 135] on icon at bounding box center [484, 131] width 7 height 13
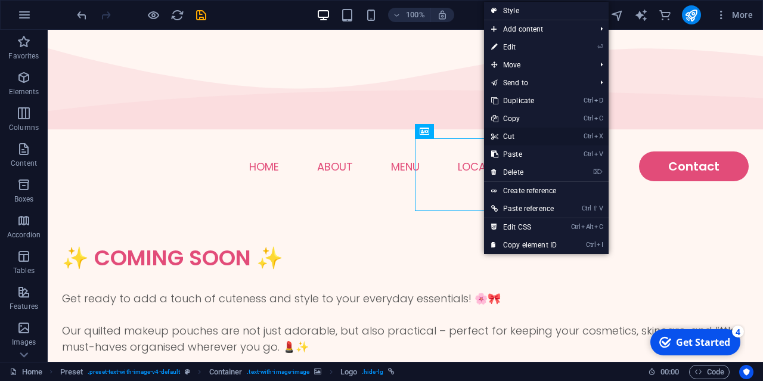
click at [510, 137] on link "Ctrl X Cut" at bounding box center [524, 137] width 80 height 18
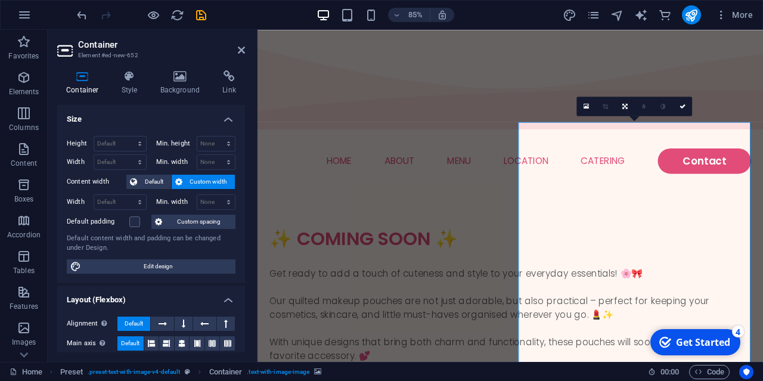
click at [698, 345] on div "Get Started" at bounding box center [703, 342] width 54 height 13
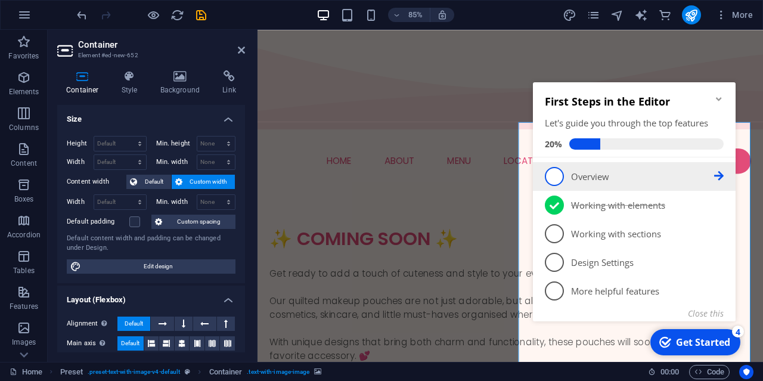
click at [721, 178] on icon at bounding box center [719, 176] width 10 height 10
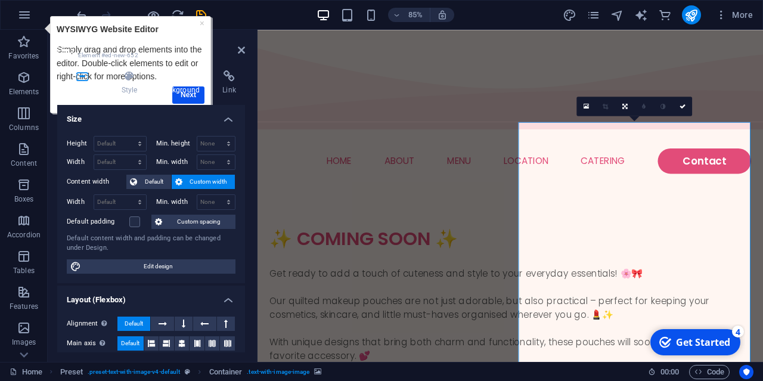
click at [189, 95] on h4 "Background" at bounding box center [182, 82] width 63 height 25
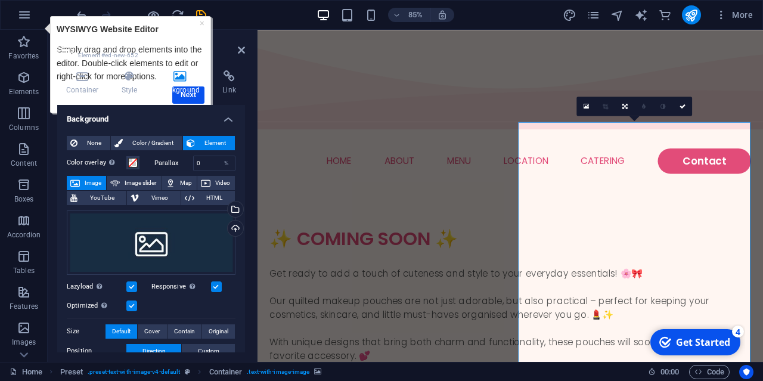
click at [94, 187] on span "Image" at bounding box center [92, 183] width 19 height 14
click at [137, 227] on div "Drag files here, click to choose files or select files from Files or our free s…" at bounding box center [151, 242] width 169 height 64
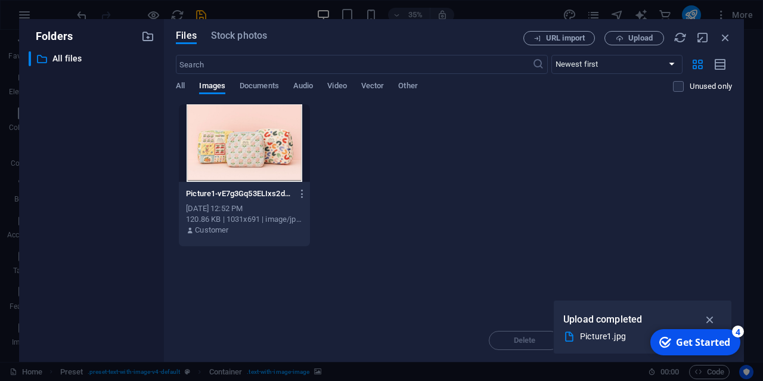
click at [232, 142] on div at bounding box center [244, 143] width 131 height 78
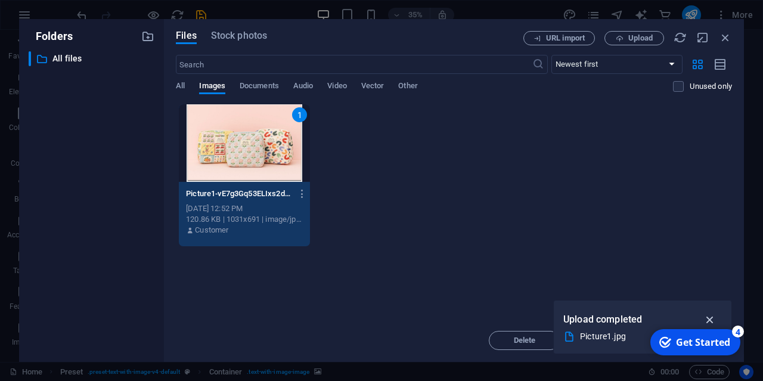
click at [715, 315] on icon "button" at bounding box center [711, 319] width 14 height 13
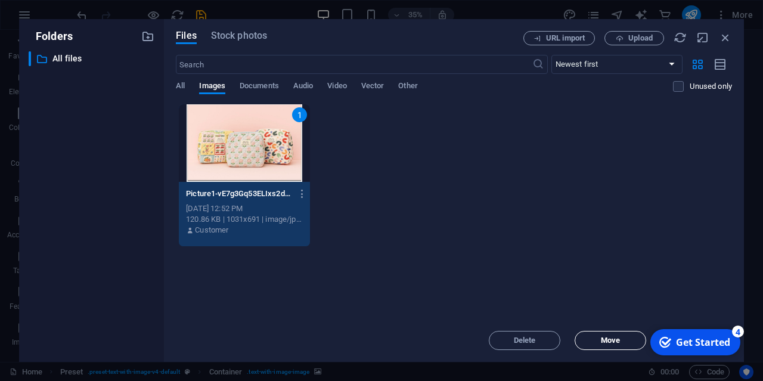
click at [627, 337] on span "Move" at bounding box center [610, 340] width 61 height 7
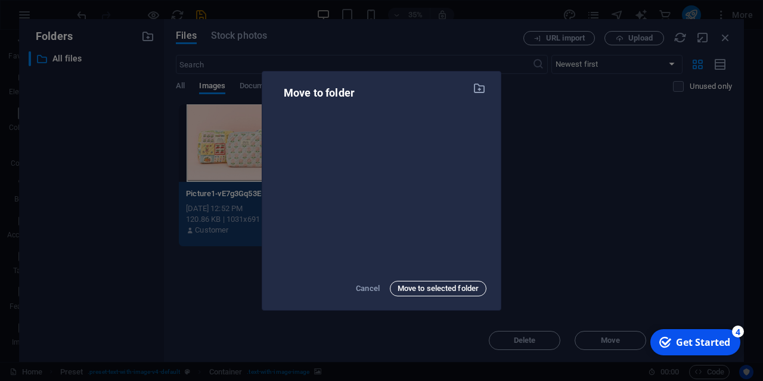
click at [445, 291] on span "Move to selected folder" at bounding box center [438, 288] width 81 height 14
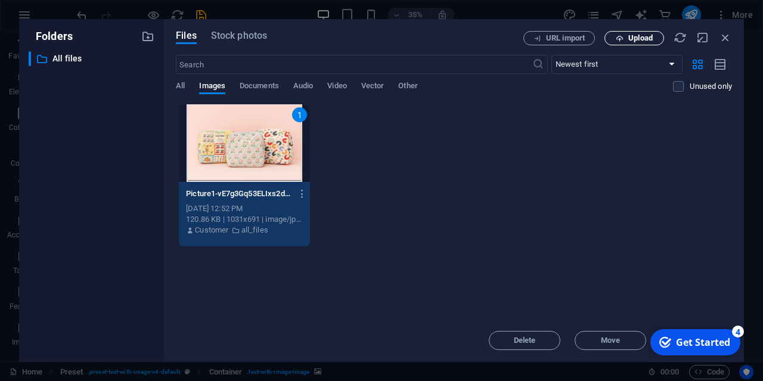
click at [643, 35] on span "Upload" at bounding box center [640, 38] width 24 height 7
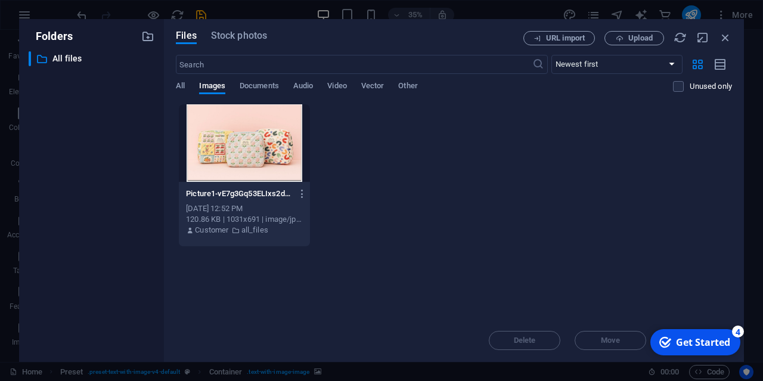
click at [333, 221] on div "Picture1-vE7g3Gq53ELIxs2dCgy62w.jpg Picture1-vE7g3Gq53ELIxs2dCgy62w.jpg [DATE] …" at bounding box center [454, 175] width 556 height 143
click at [625, 342] on div "Delete Move Insert" at bounding box center [454, 334] width 556 height 31
click at [696, 345] on div "Get Started" at bounding box center [703, 342] width 54 height 13
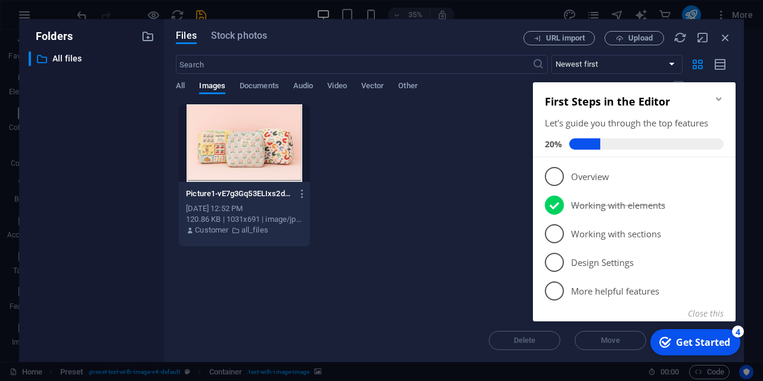
click at [696, 345] on div "Get Started" at bounding box center [703, 342] width 54 height 13
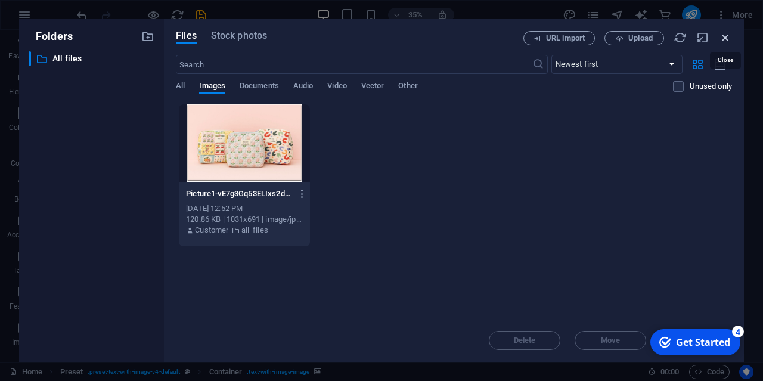
click at [723, 34] on icon "button" at bounding box center [725, 37] width 13 height 13
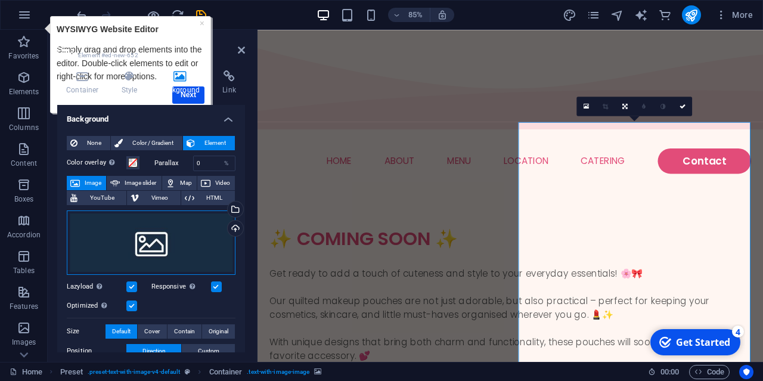
click at [181, 257] on div "Drag files here, click to choose files or select files from Files or our free s…" at bounding box center [151, 242] width 169 height 64
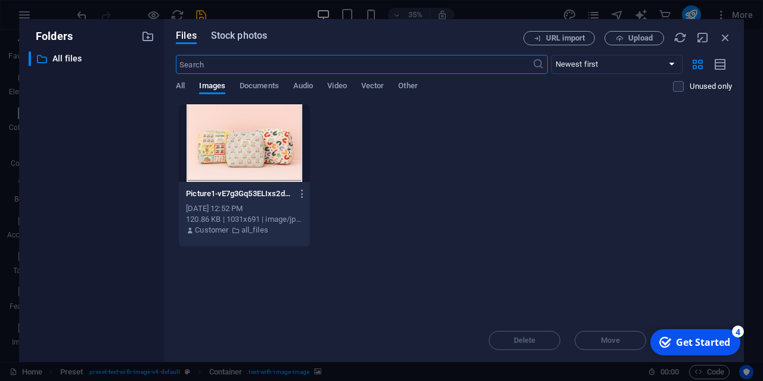
click at [227, 35] on span "Stock photos" at bounding box center [239, 36] width 56 height 14
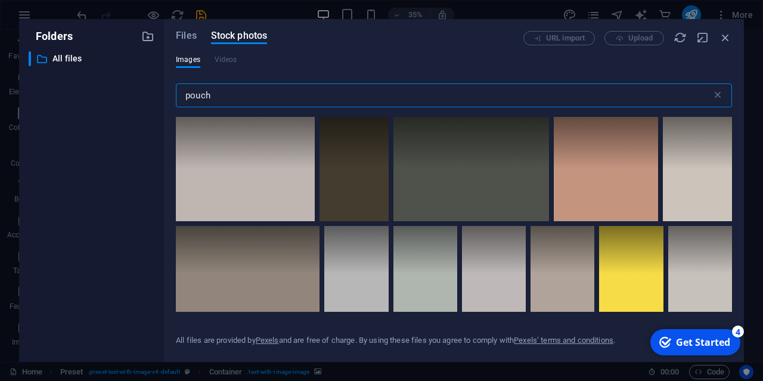
click at [250, 100] on input "pouch" at bounding box center [444, 95] width 536 height 24
type input "p"
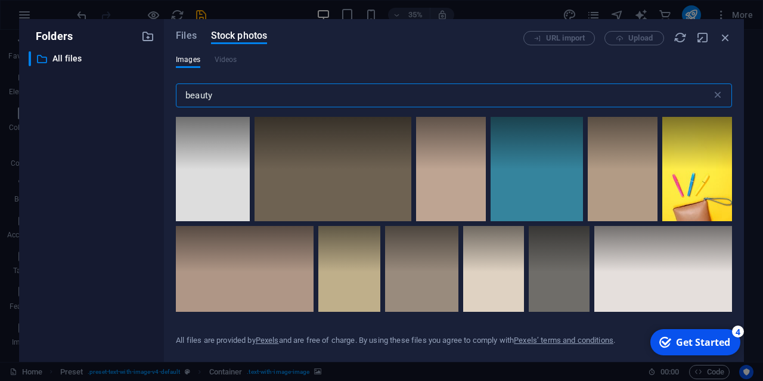
type input "beauty"
click at [129, 146] on div "​ All files All files" at bounding box center [92, 201] width 126 height 301
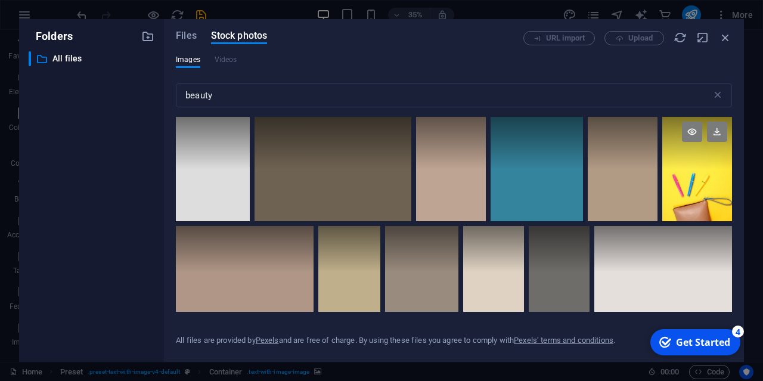
click at [707, 190] on div at bounding box center [697, 169] width 70 height 104
click at [715, 132] on icon at bounding box center [717, 132] width 20 height 20
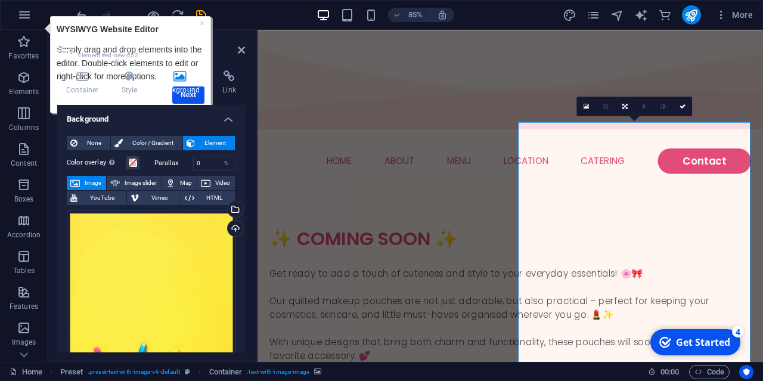
click at [97, 184] on span "Image" at bounding box center [92, 183] width 19 height 14
click at [190, 95] on div "Container Style Background Link Size Height Default px rem % vh vw Min. height …" at bounding box center [151, 211] width 188 height 282
click at [237, 228] on div "Upload" at bounding box center [234, 230] width 18 height 18
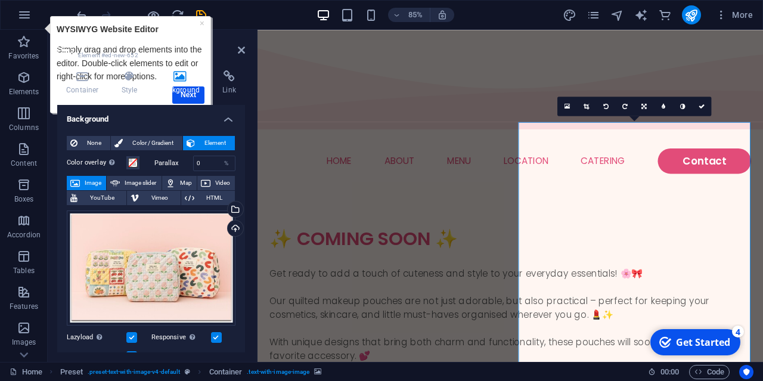
click at [198, 21] on div "× WYSIWYG Website Editor Simply drag and drop elements into the editor. Double-…" at bounding box center [131, 64] width 154 height 90
click at [203, 23] on link "×" at bounding box center [202, 23] width 5 height 10
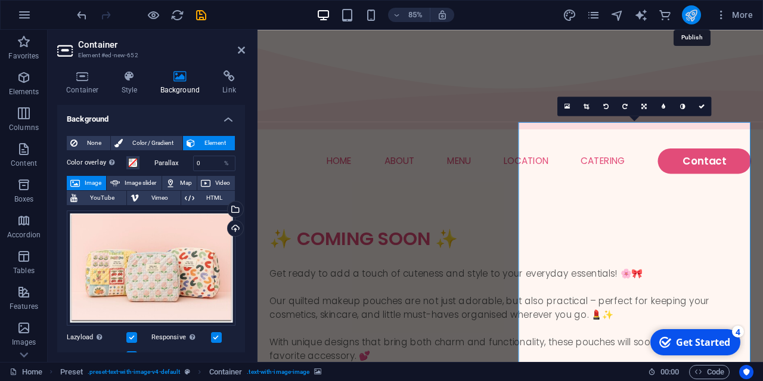
click at [693, 16] on icon "publish" at bounding box center [691, 15] width 14 height 14
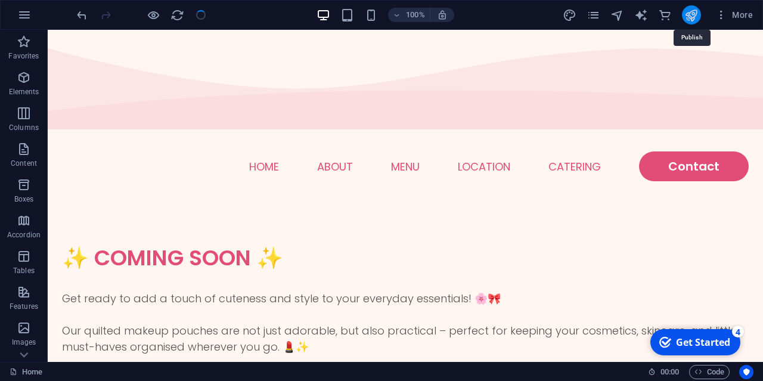
click at [693, 16] on icon "publish" at bounding box center [691, 15] width 14 height 14
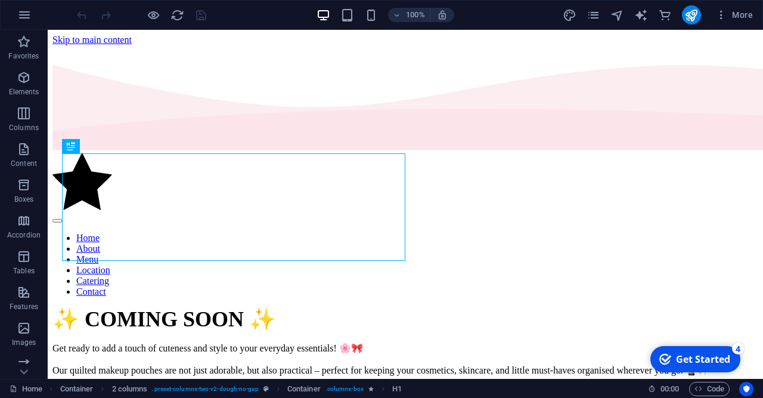
scroll to position [331, 0]
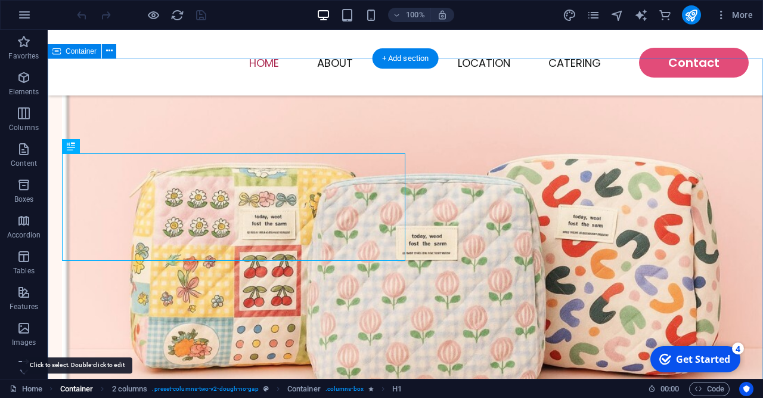
click at [82, 392] on span "Container" at bounding box center [76, 389] width 33 height 14
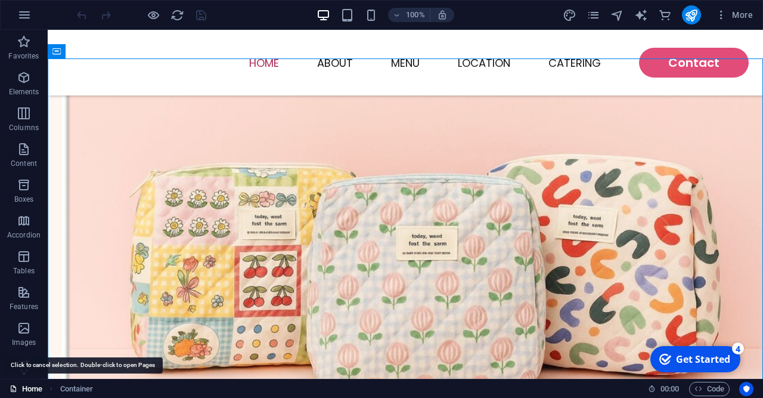
click at [33, 393] on link "Home" at bounding box center [26, 389] width 33 height 14
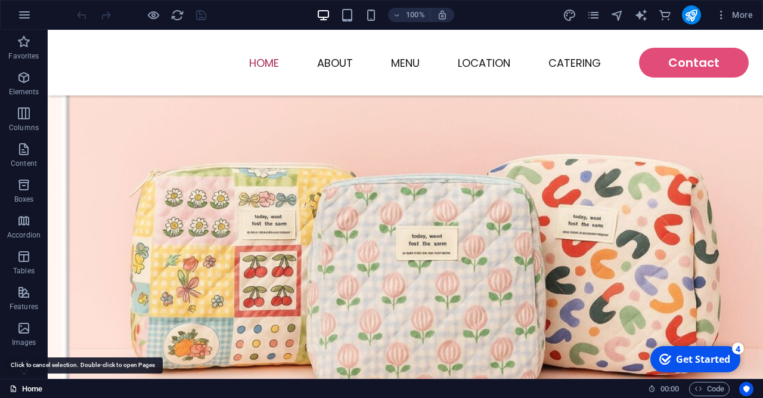
click at [33, 393] on link "Home" at bounding box center [26, 389] width 33 height 14
